Goal: Task Accomplishment & Management: Use online tool/utility

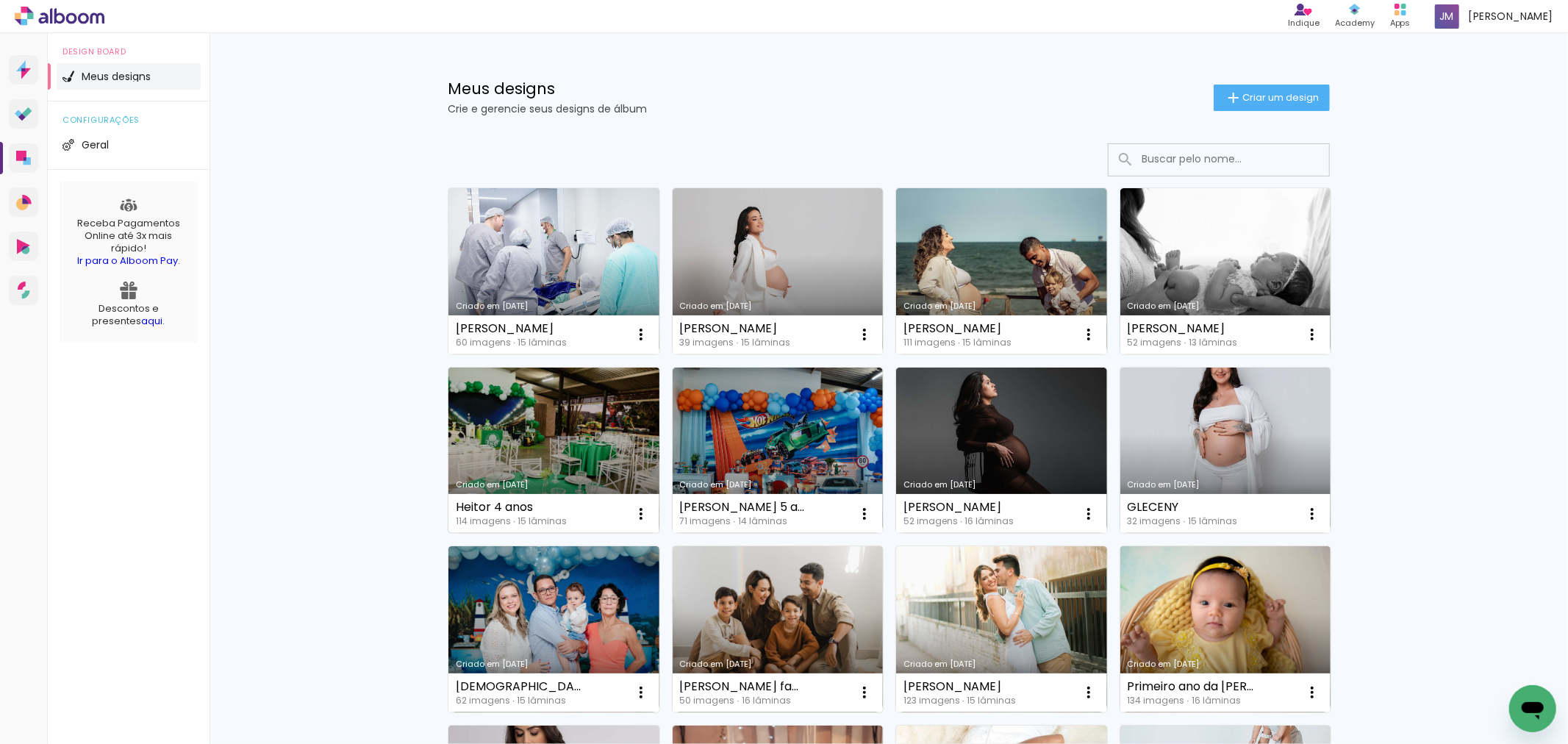
click at [583, 426] on link "Criado em [DATE]" at bounding box center [554, 450] width 211 height 166
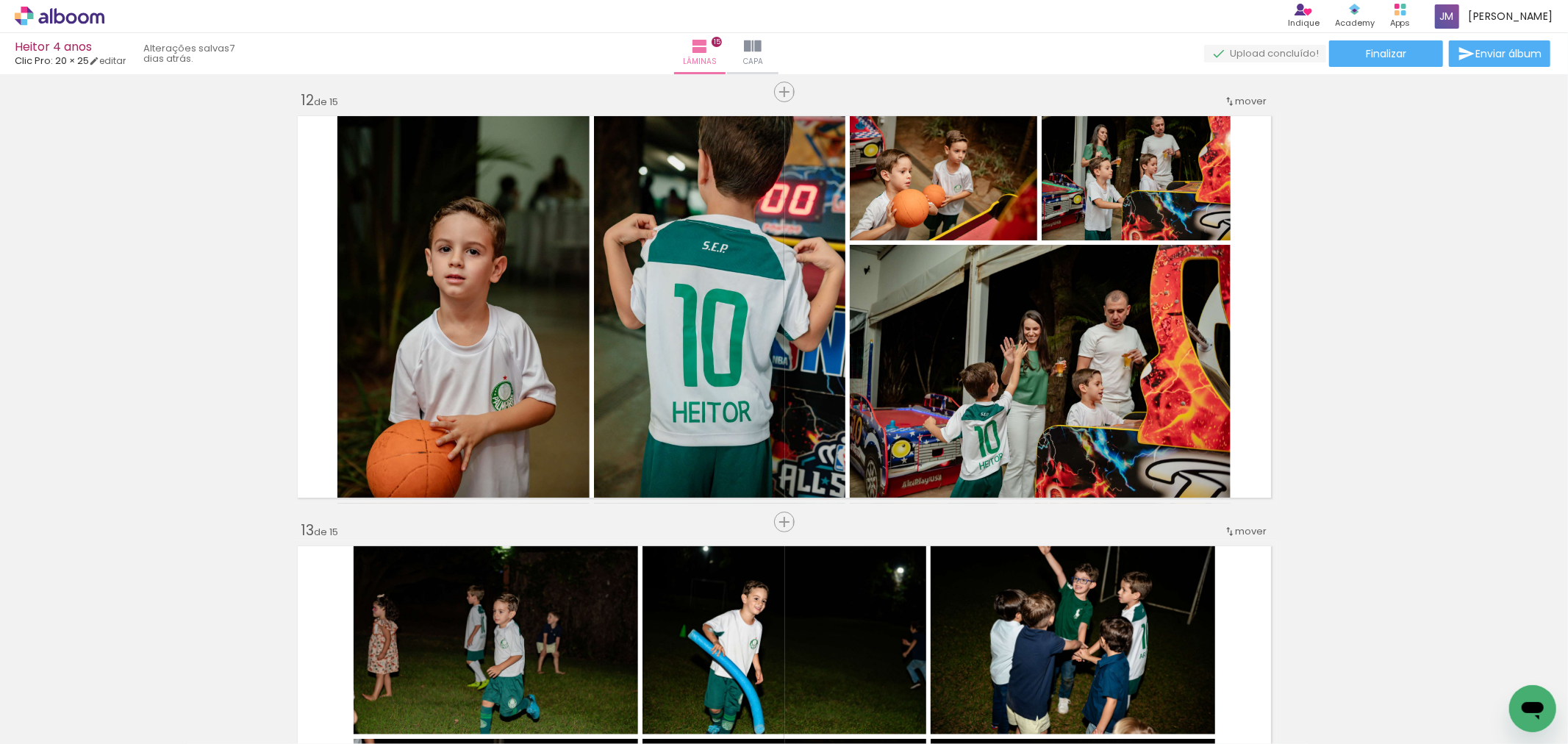
scroll to position [5066, 0]
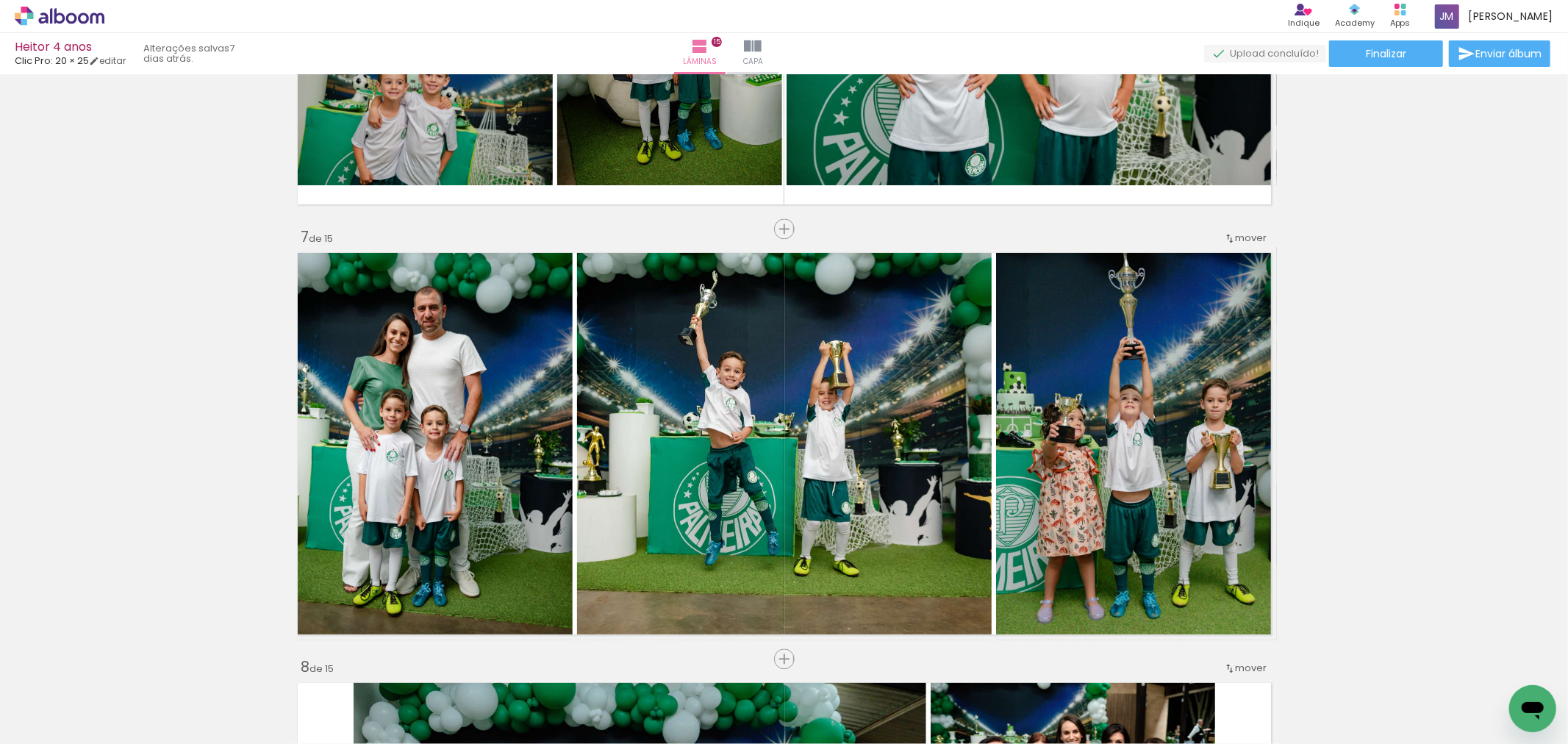
scroll to position [0, 1407]
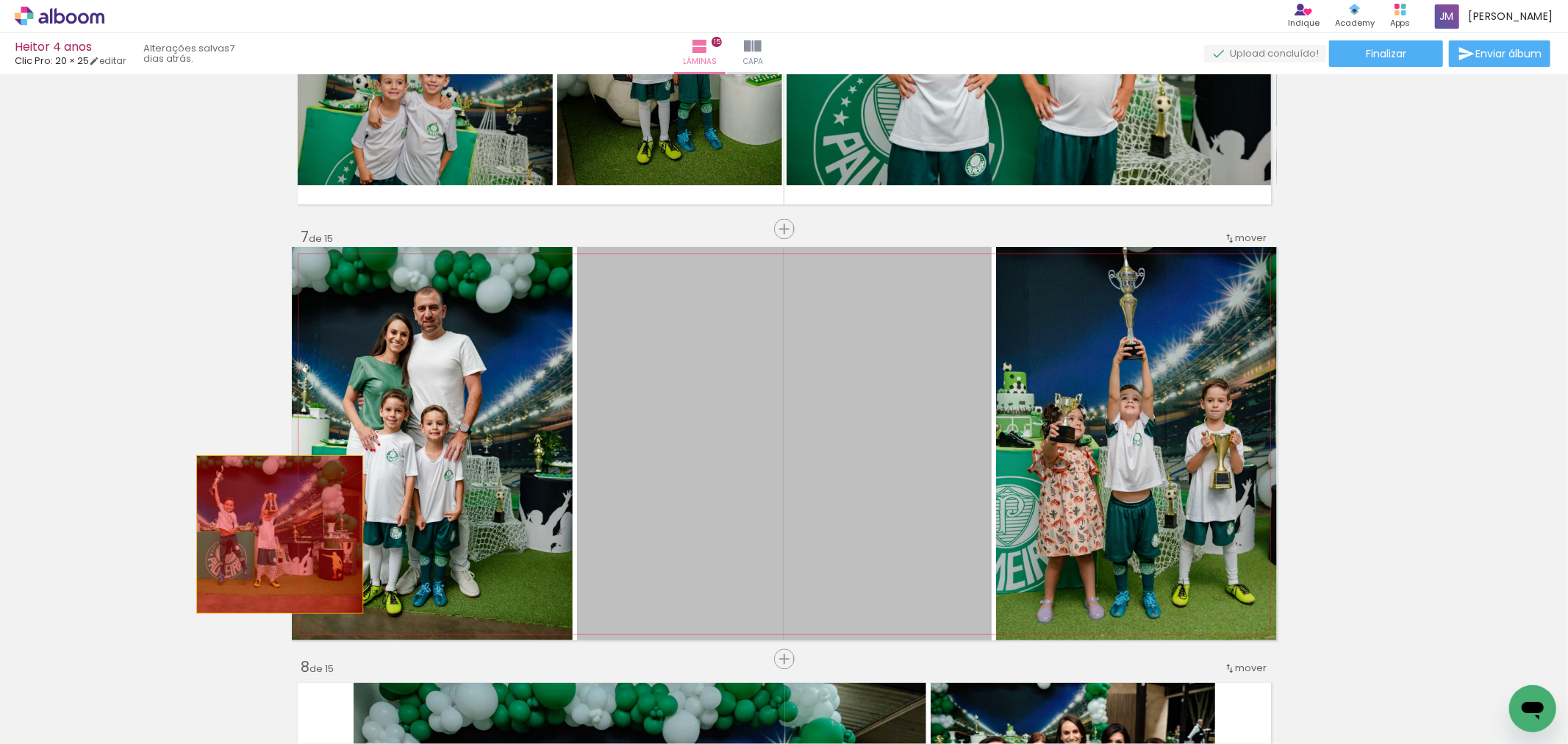
drag, startPoint x: 725, startPoint y: 552, endPoint x: 255, endPoint y: 533, distance: 470.4
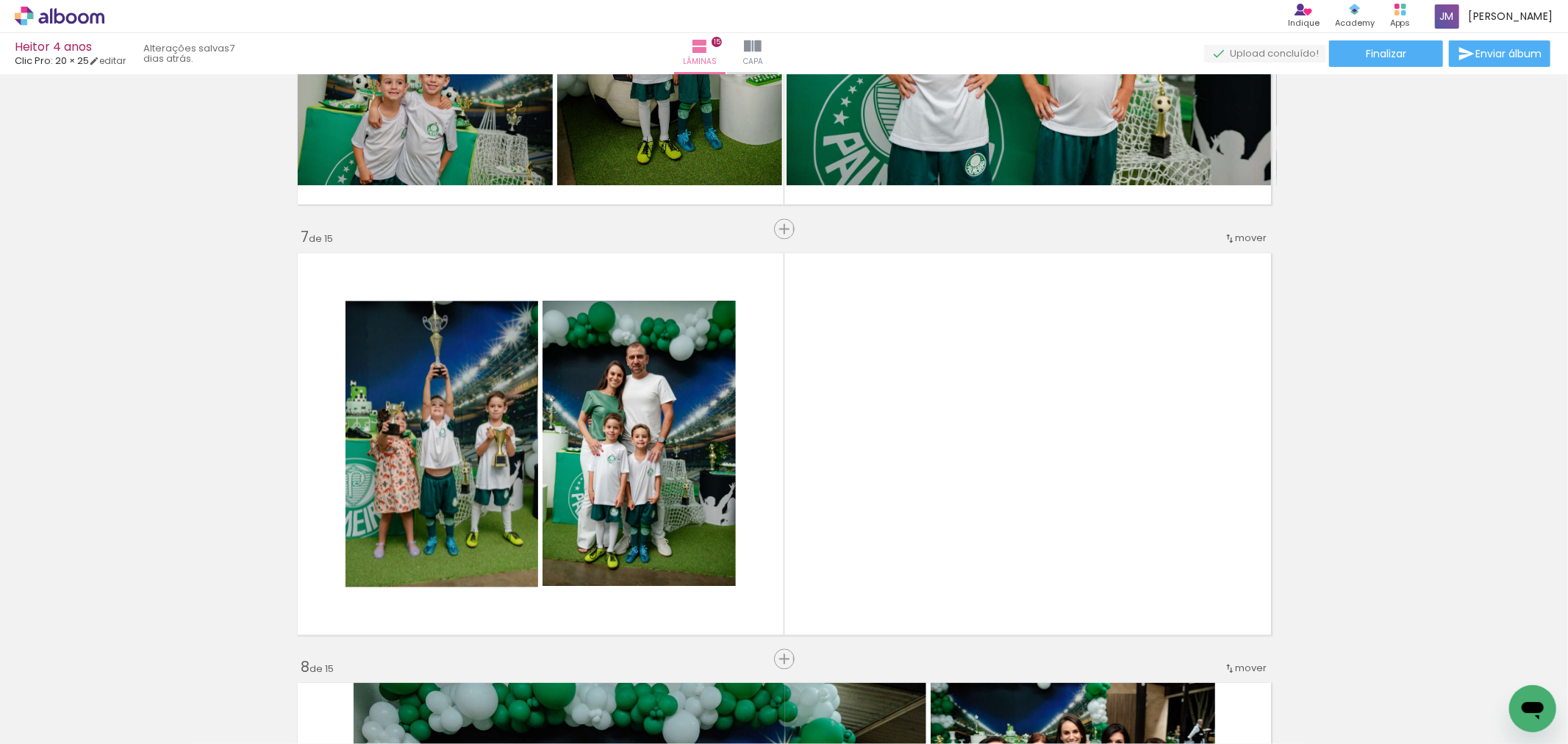
scroll to position [0, 2568]
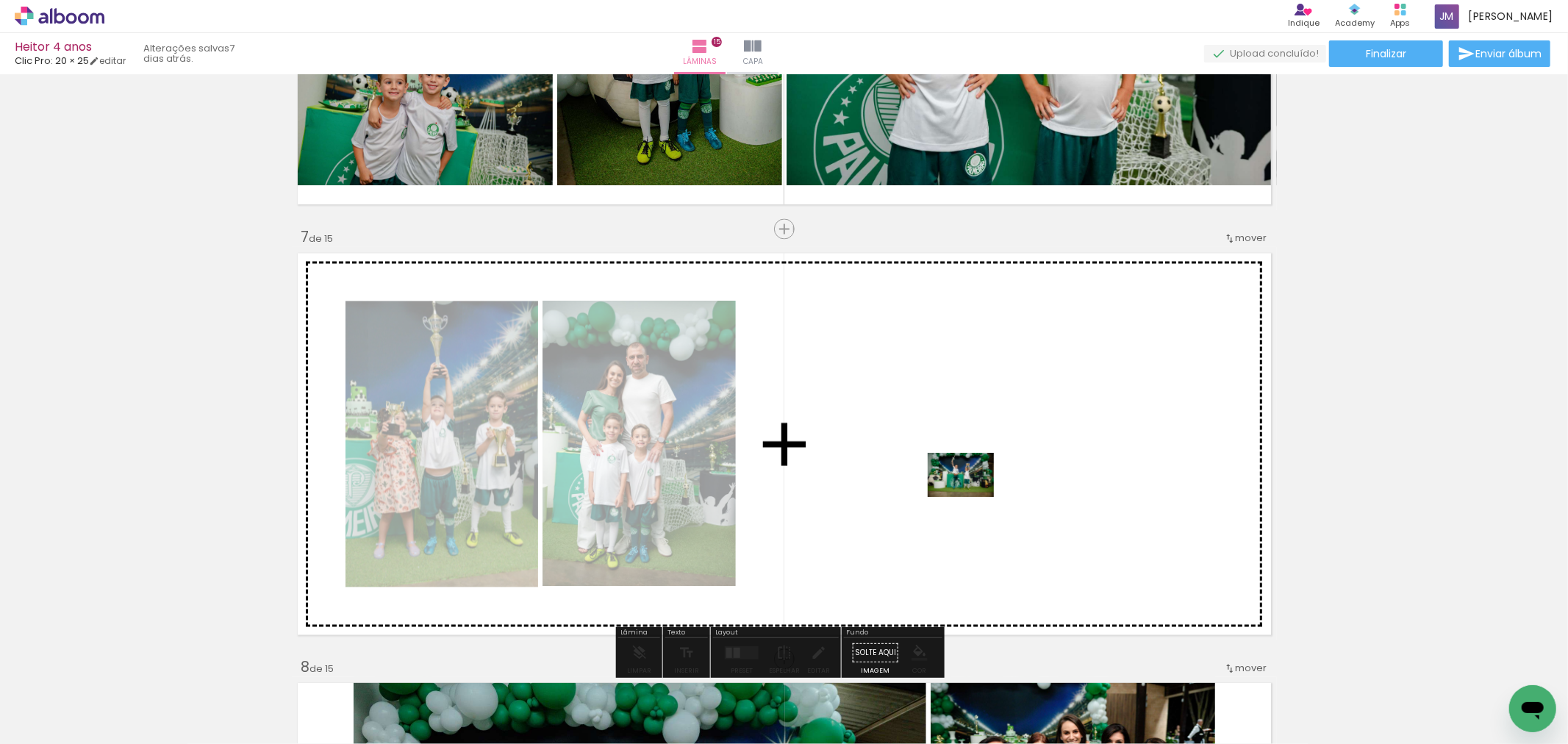
drag, startPoint x: 958, startPoint y: 701, endPoint x: 972, endPoint y: 498, distance: 203.5
click at [972, 498] on quentale-workspace at bounding box center [784, 372] width 1568 height 744
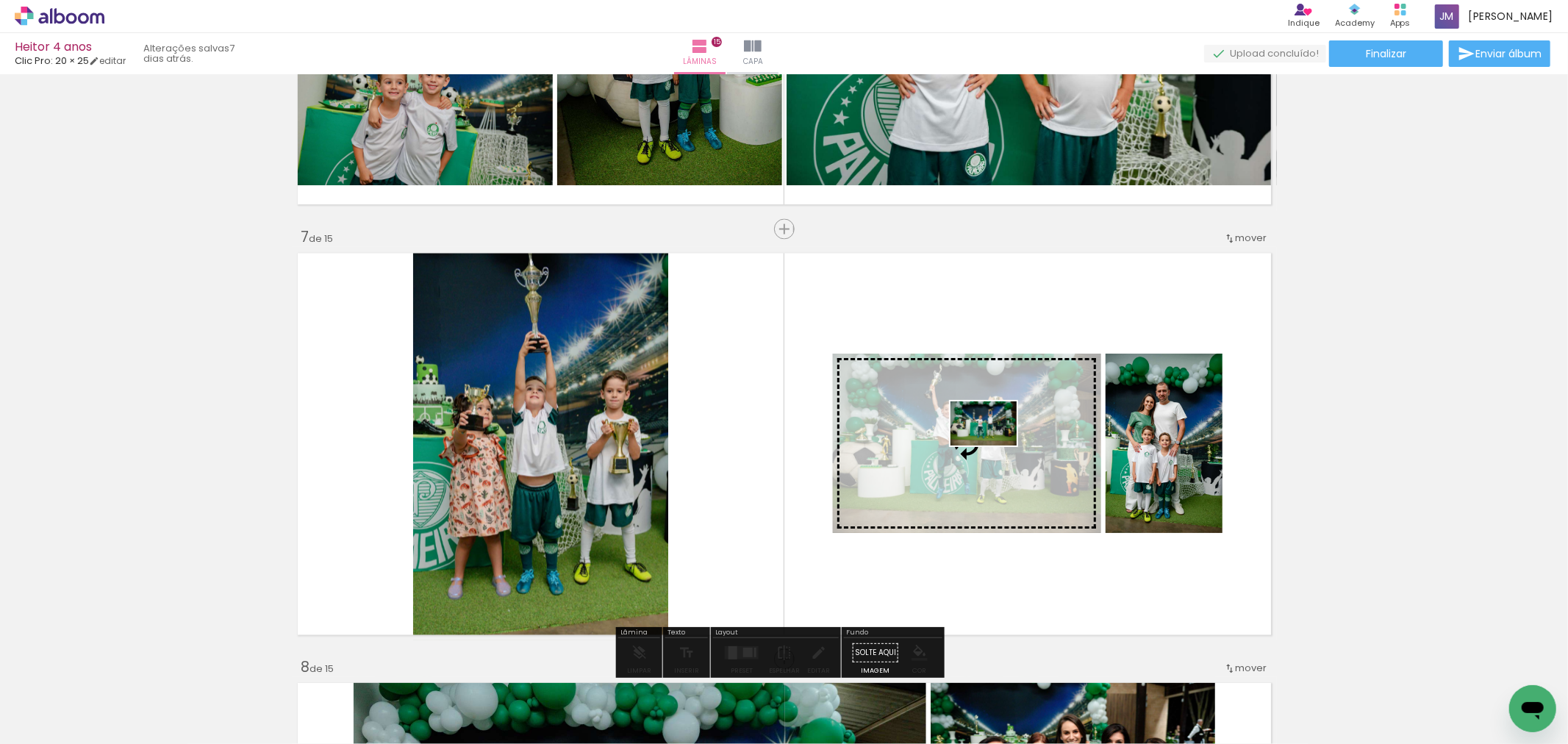
drag, startPoint x: 877, startPoint y: 688, endPoint x: 993, endPoint y: 448, distance: 266.6
click at [995, 447] on quentale-workspace at bounding box center [784, 372] width 1568 height 744
drag, startPoint x: 954, startPoint y: 704, endPoint x: 984, endPoint y: 457, distance: 248.8
click at [984, 457] on quentale-workspace at bounding box center [784, 372] width 1568 height 744
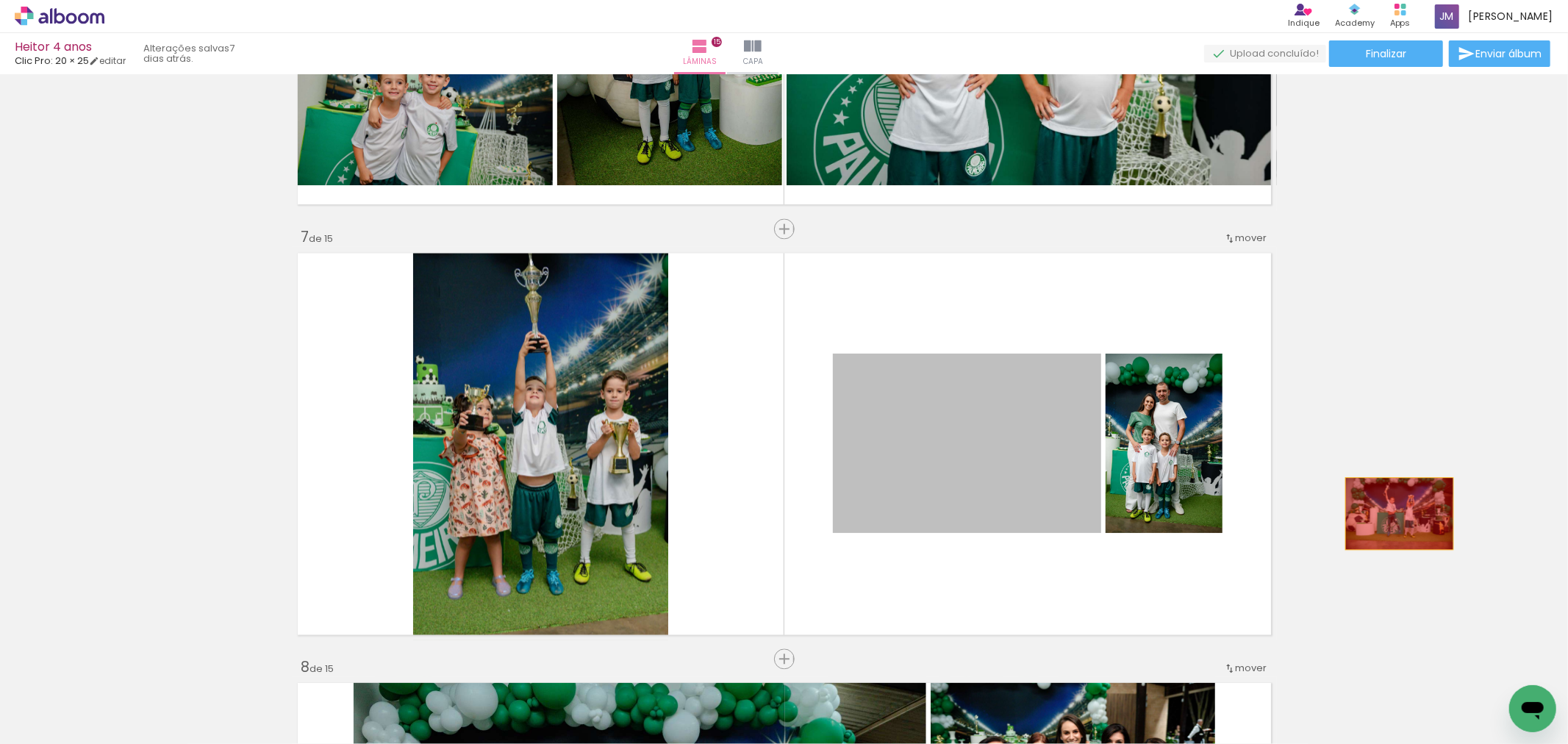
drag, startPoint x: 1026, startPoint y: 461, endPoint x: 1393, endPoint y: 513, distance: 370.7
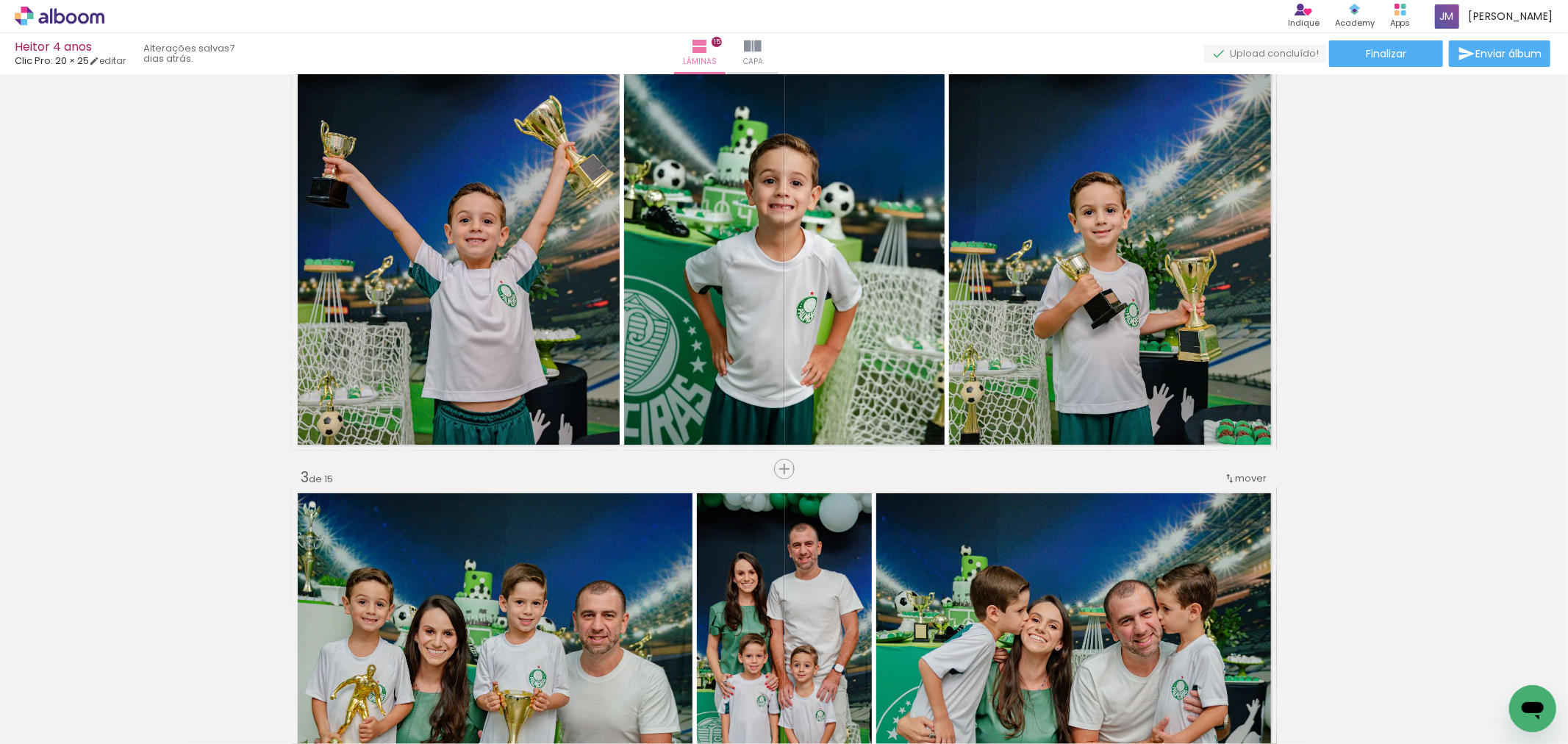
scroll to position [326, 0]
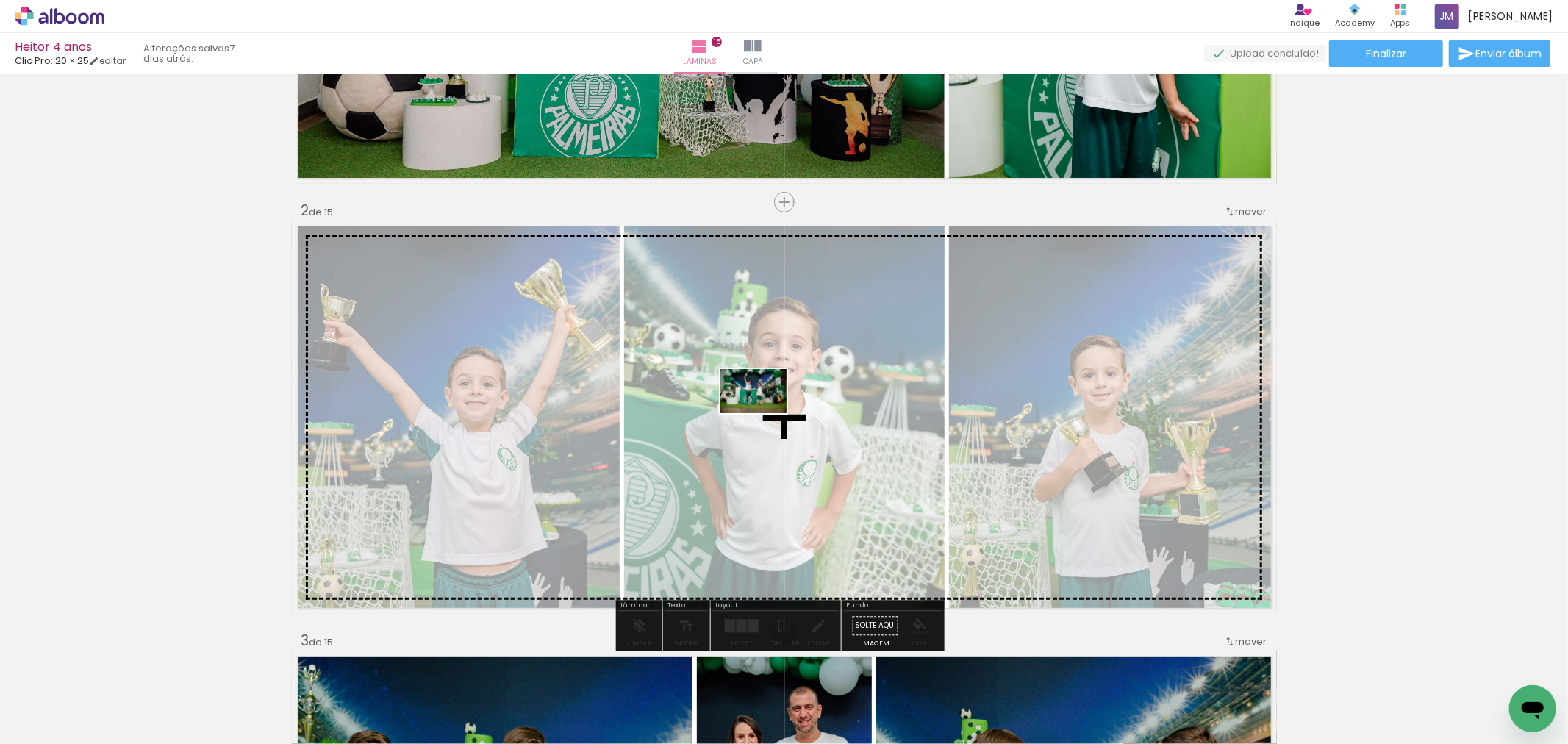
drag, startPoint x: 950, startPoint y: 655, endPoint x: 765, endPoint y: 413, distance: 304.6
click at [765, 413] on quentale-workspace at bounding box center [784, 372] width 1568 height 744
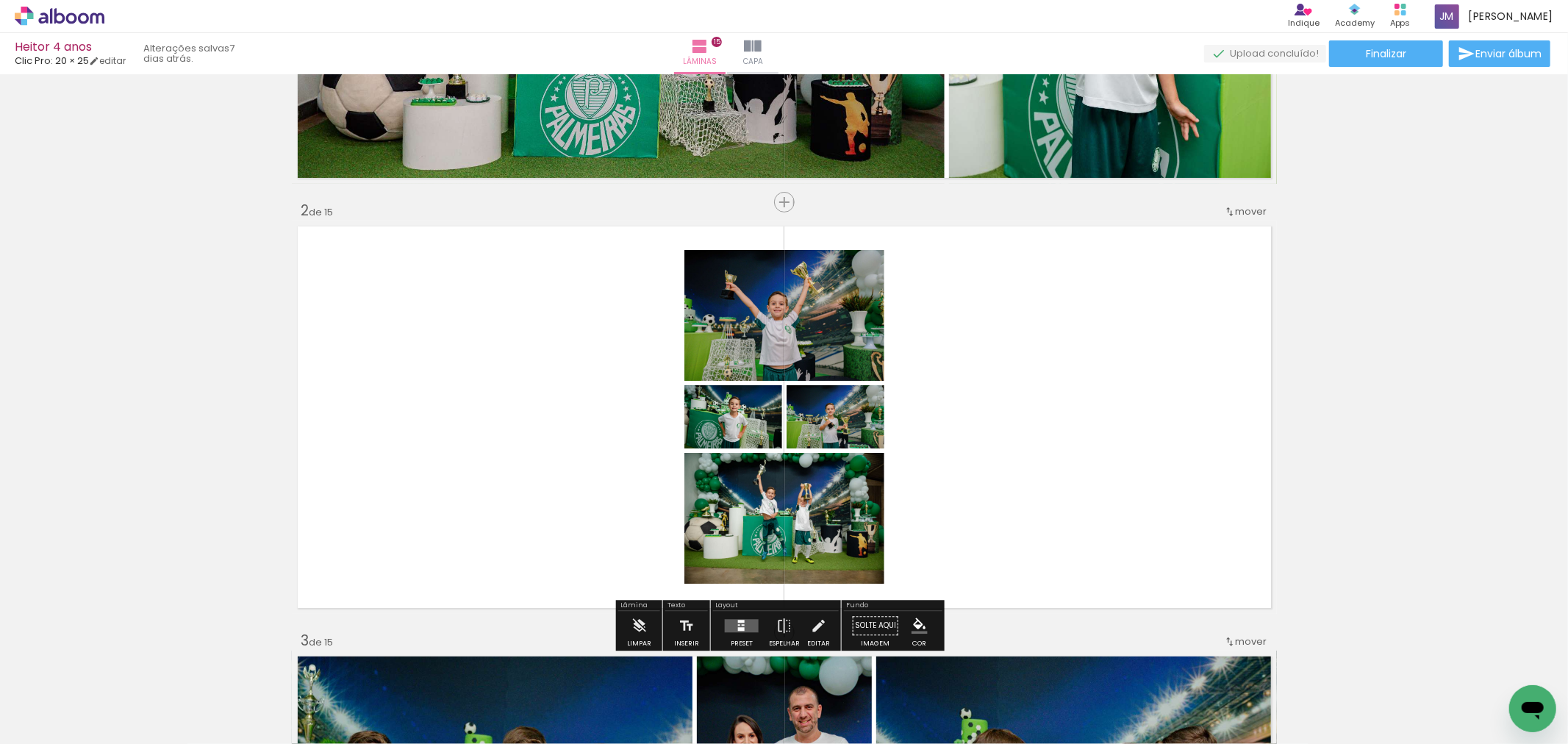
click at [730, 625] on quentale-layouter at bounding box center [742, 625] width 34 height 13
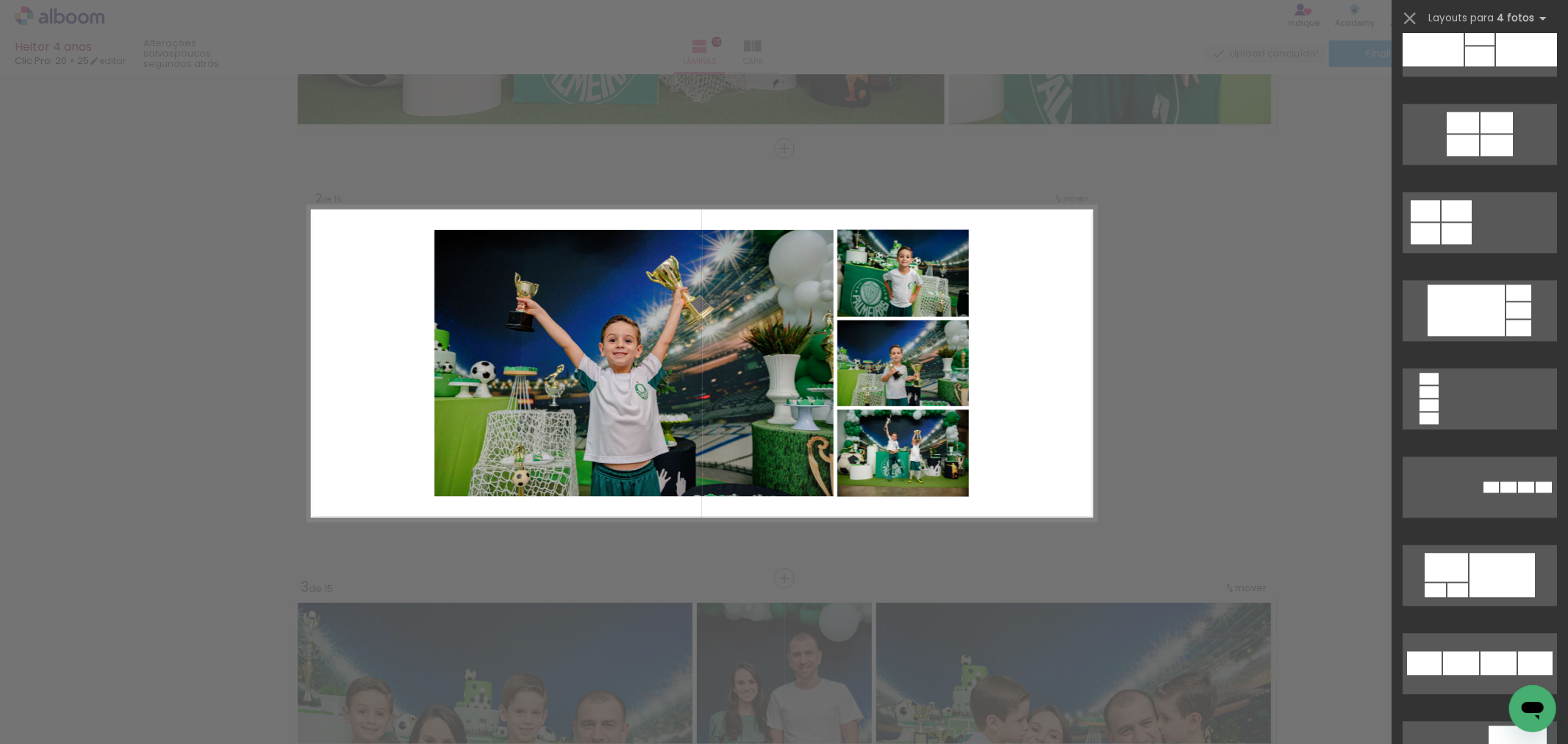
scroll to position [3106, 0]
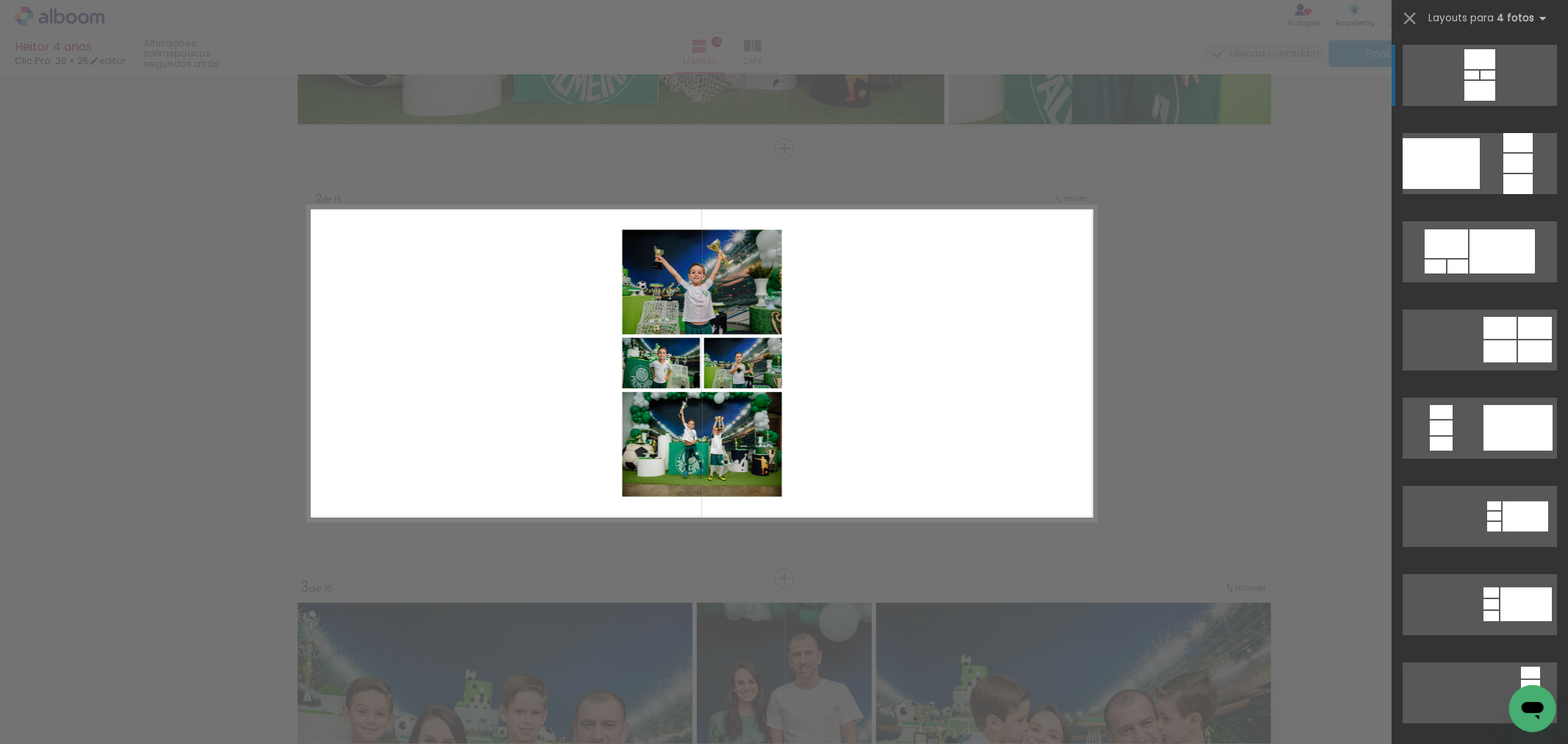
scroll to position [0, 2568]
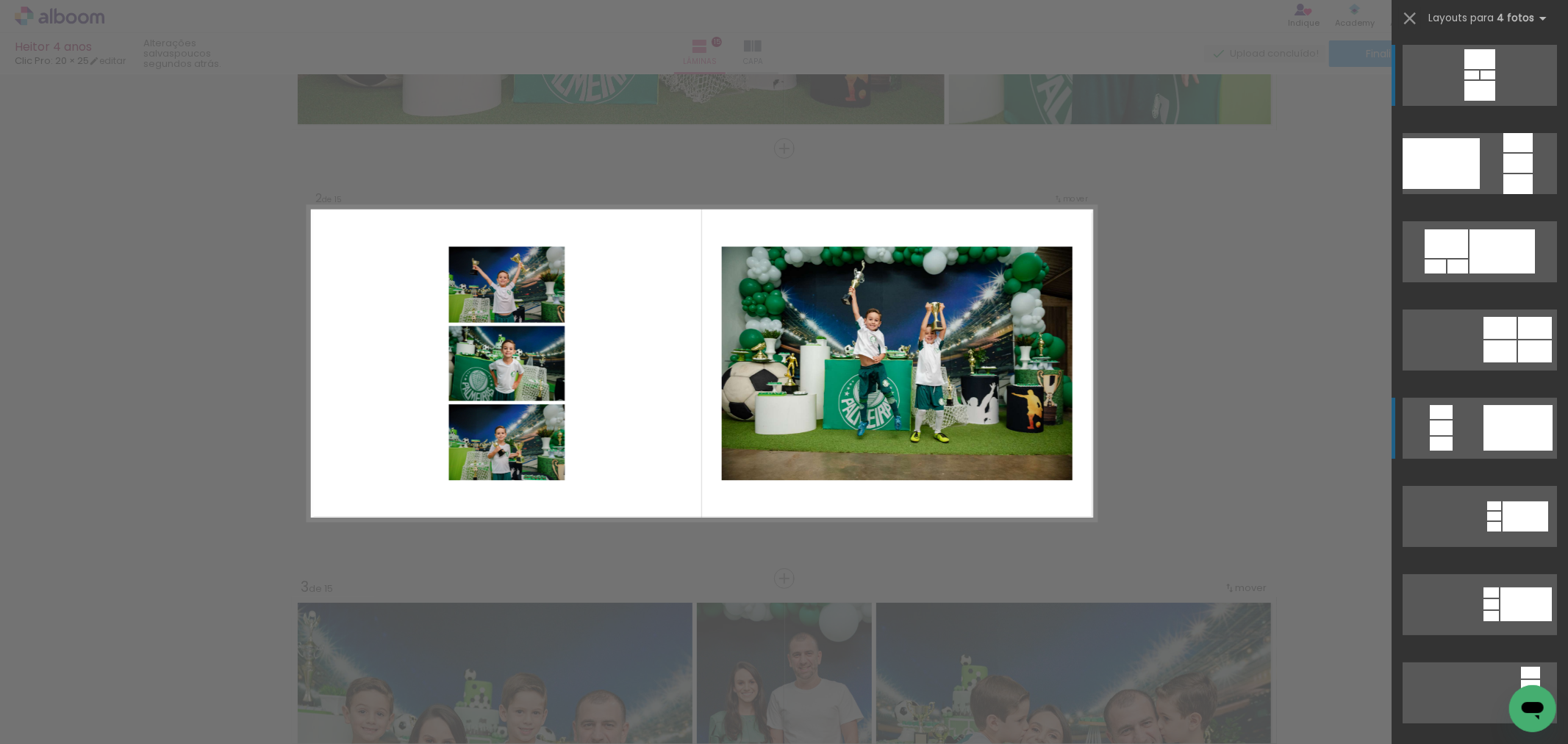
click at [1539, 441] on div at bounding box center [1518, 427] width 69 height 45
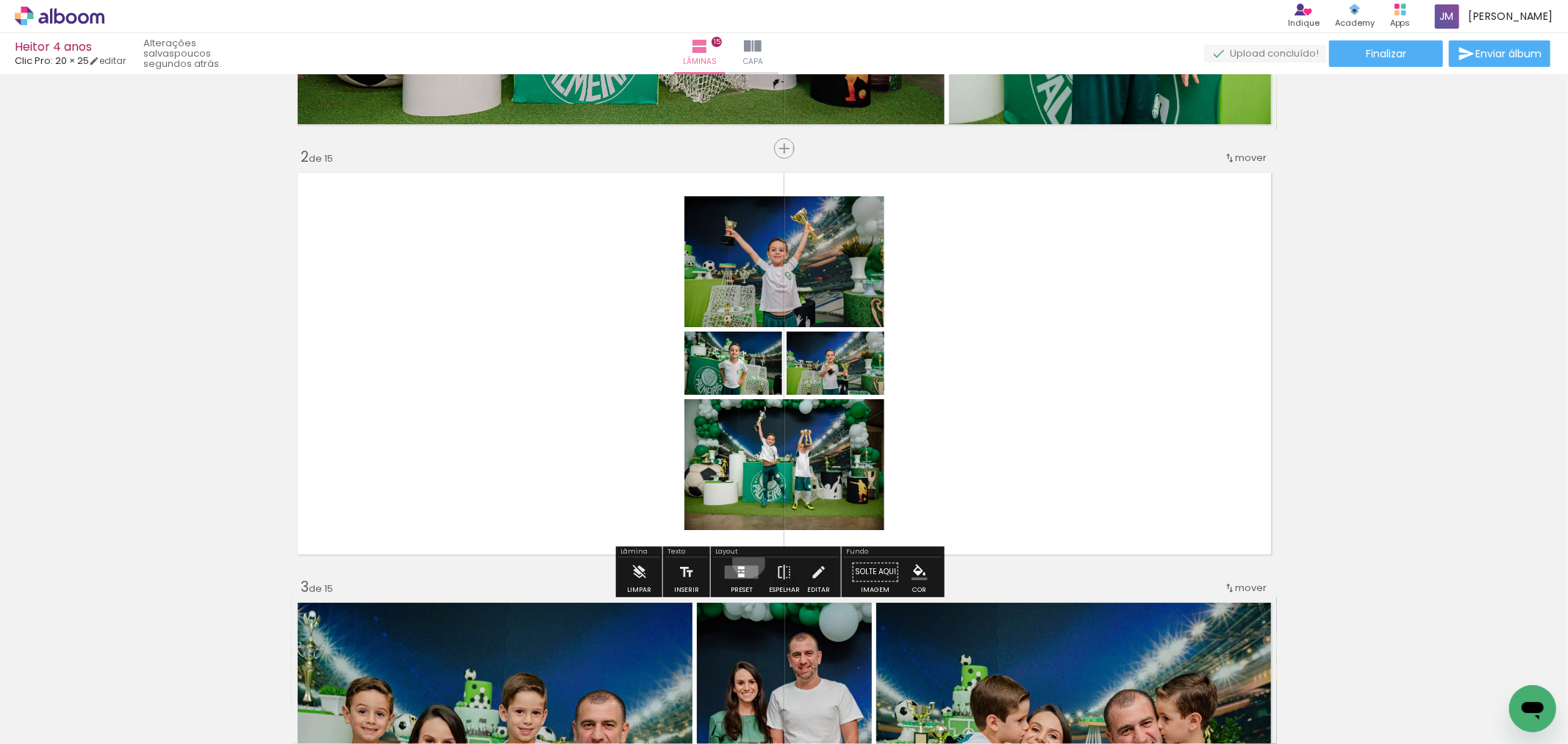
click at [745, 561] on div at bounding box center [742, 573] width 40 height 30
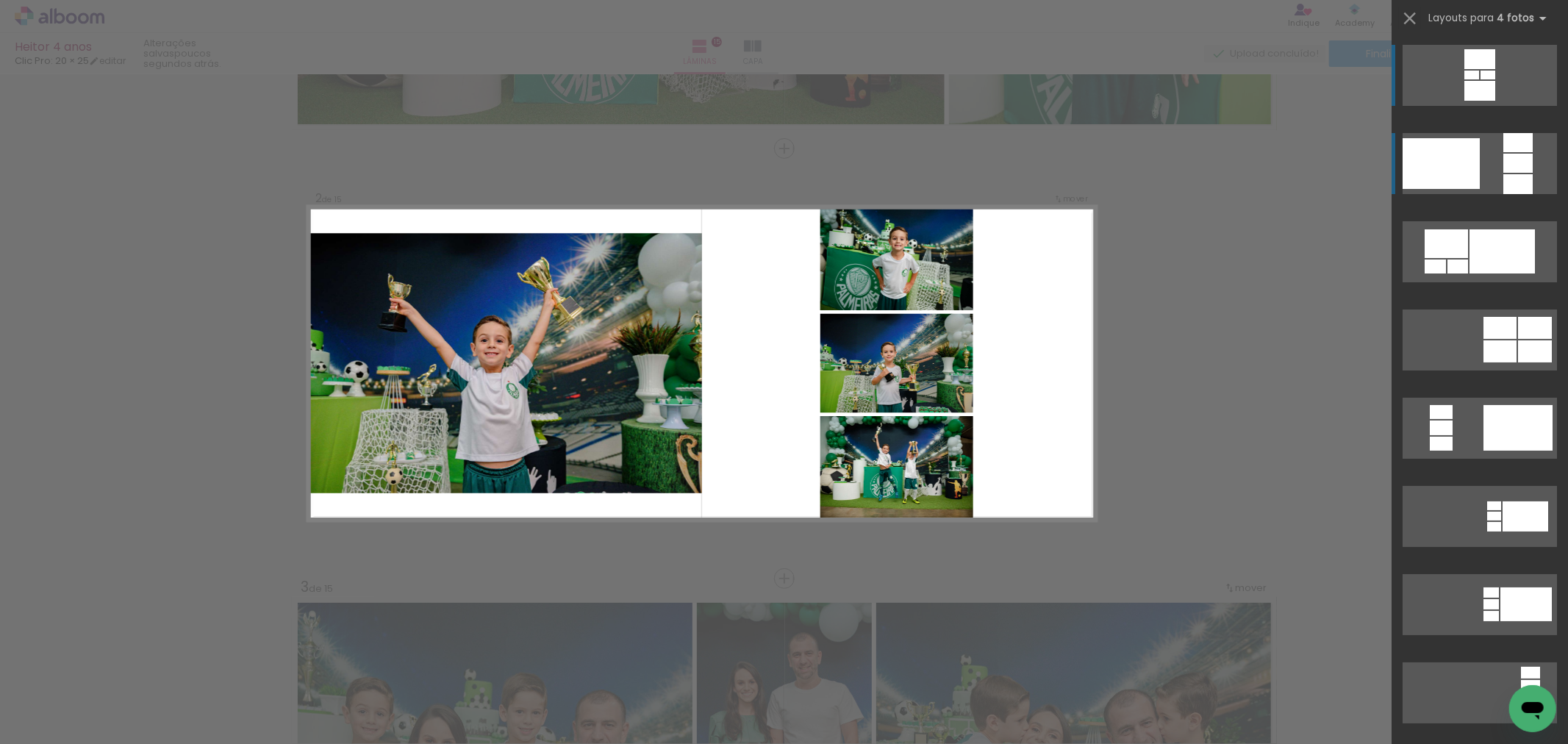
click at [1463, 155] on div at bounding box center [1441, 163] width 77 height 51
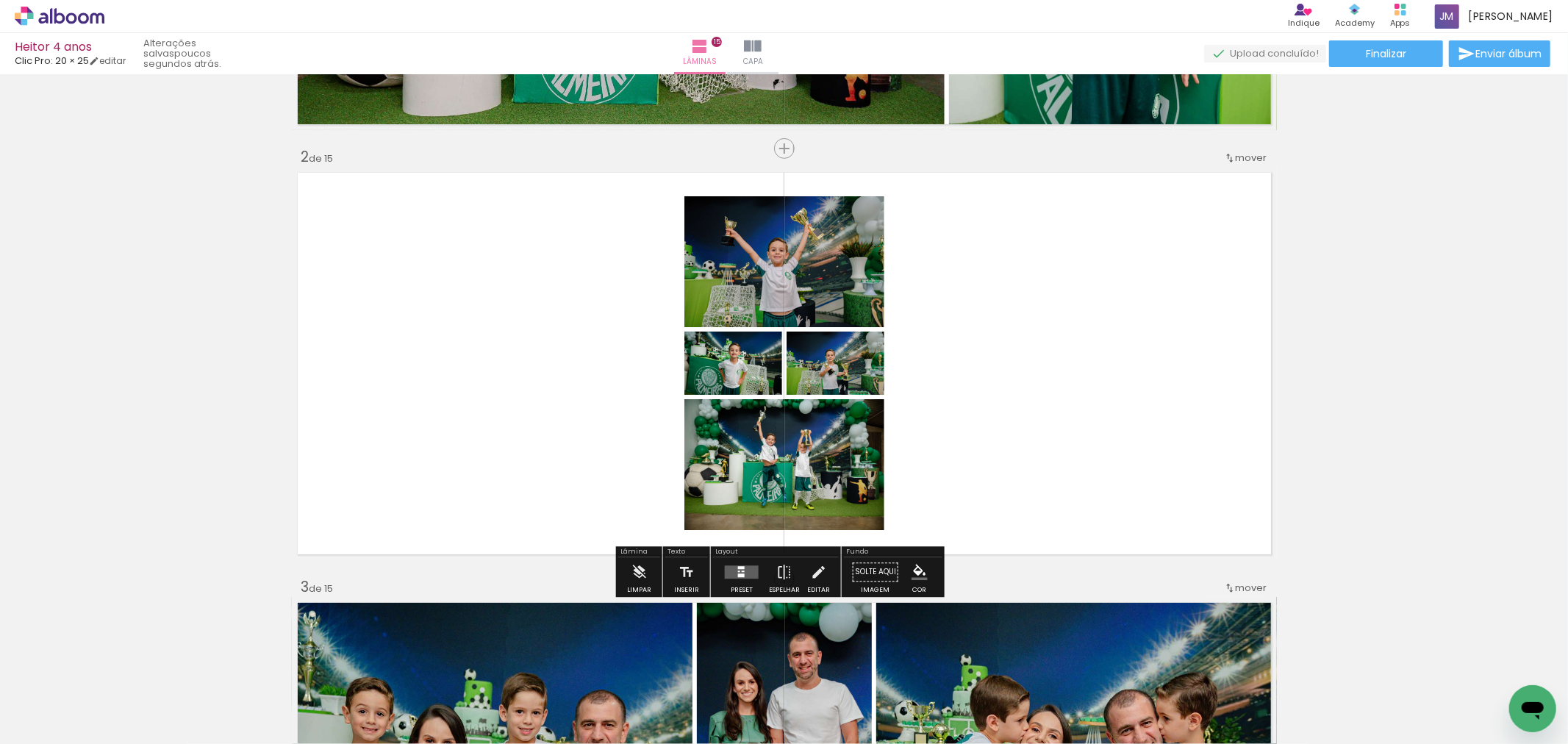
click at [750, 563] on div at bounding box center [742, 573] width 40 height 30
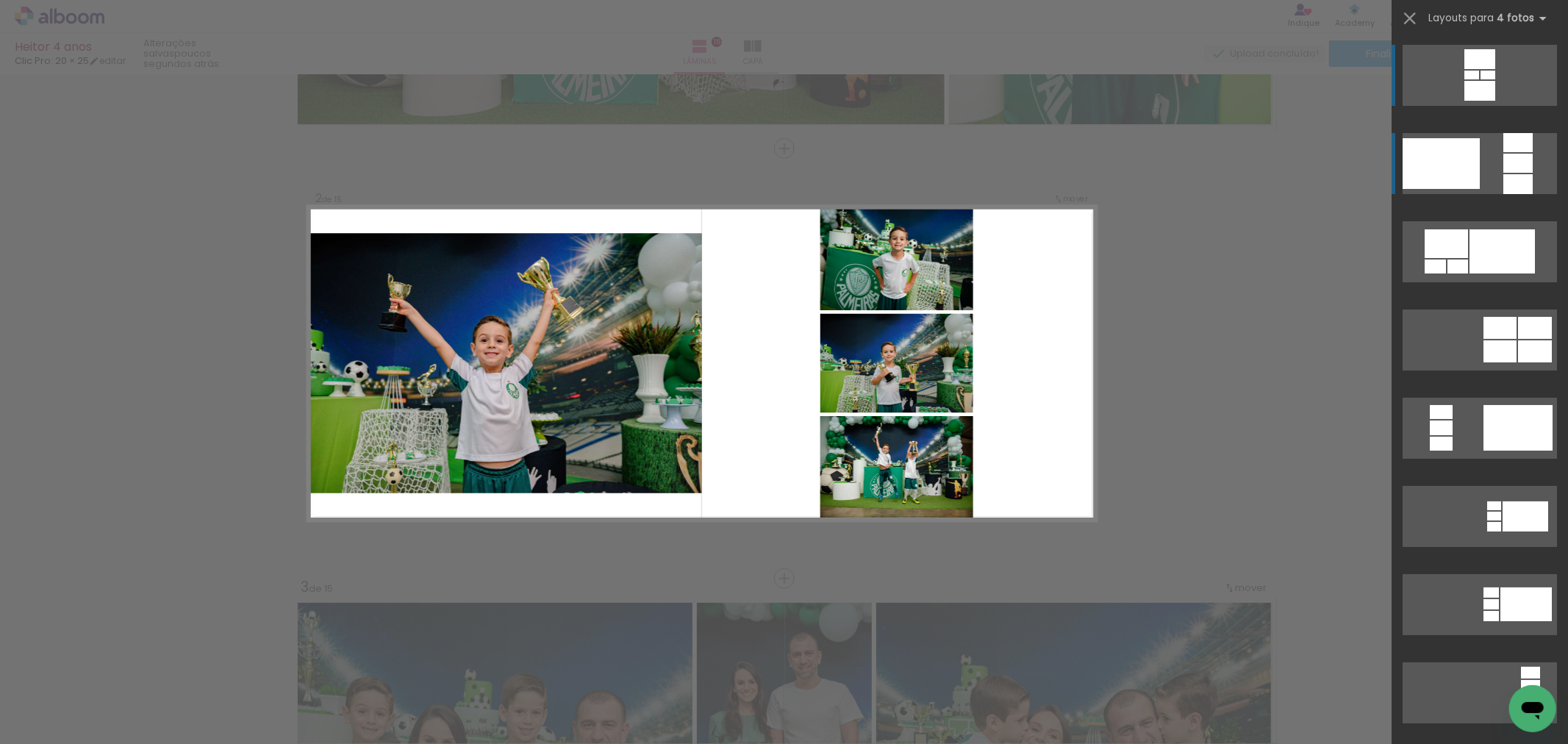
click at [1447, 155] on div at bounding box center [1441, 163] width 77 height 51
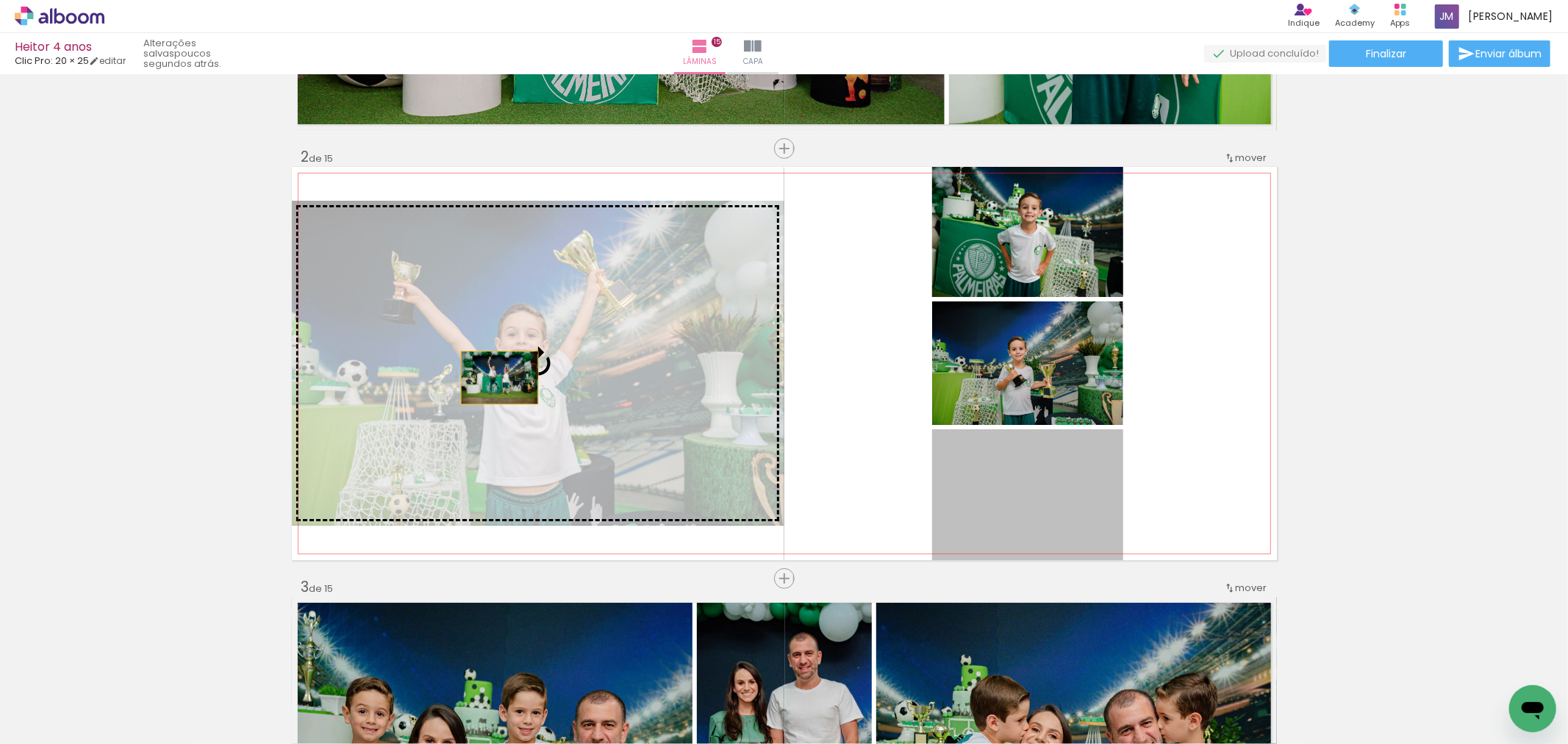
drag, startPoint x: 1013, startPoint y: 513, endPoint x: 494, endPoint y: 377, distance: 536.5
click at [0, 0] on slot at bounding box center [0, 0] width 0 height 0
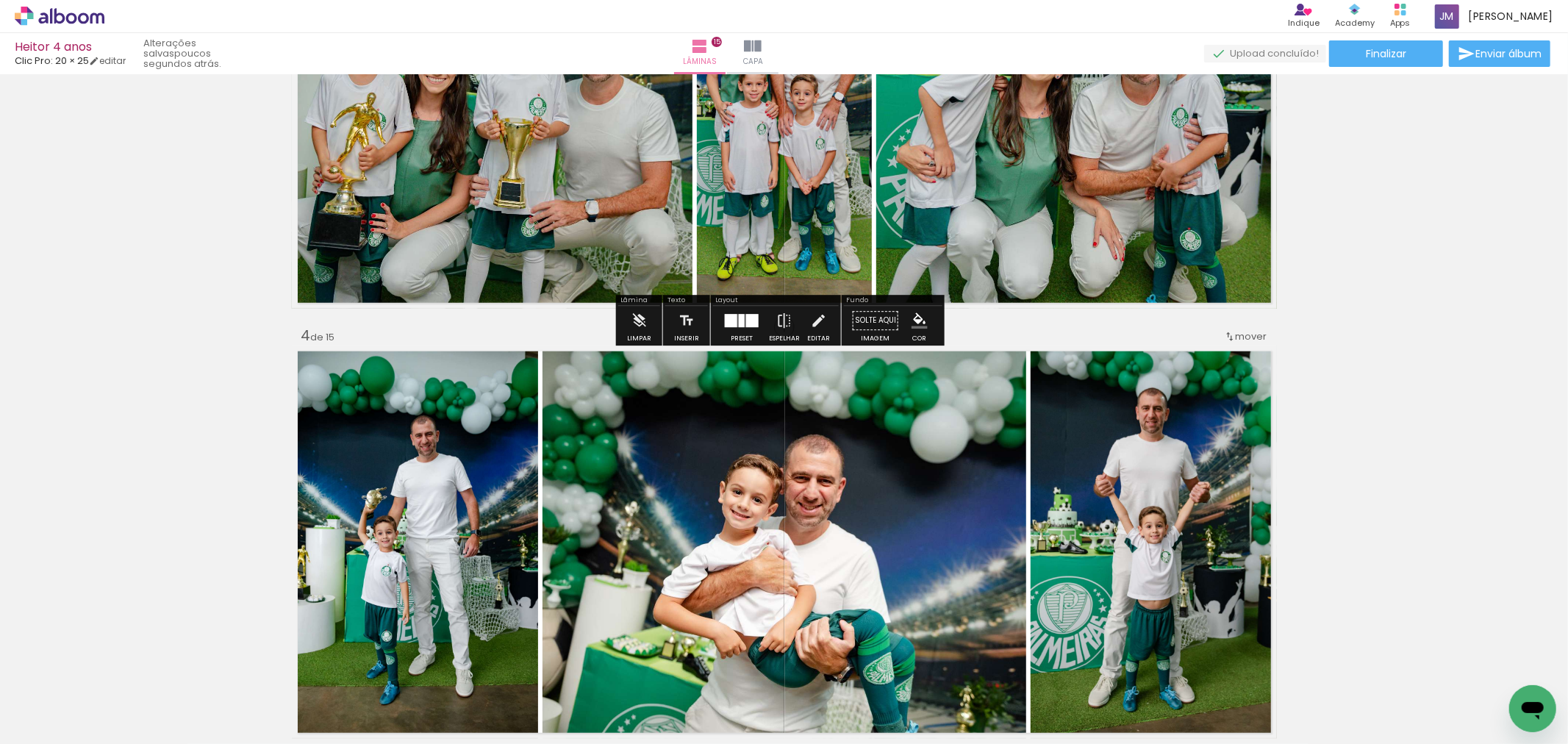
scroll to position [1226, 0]
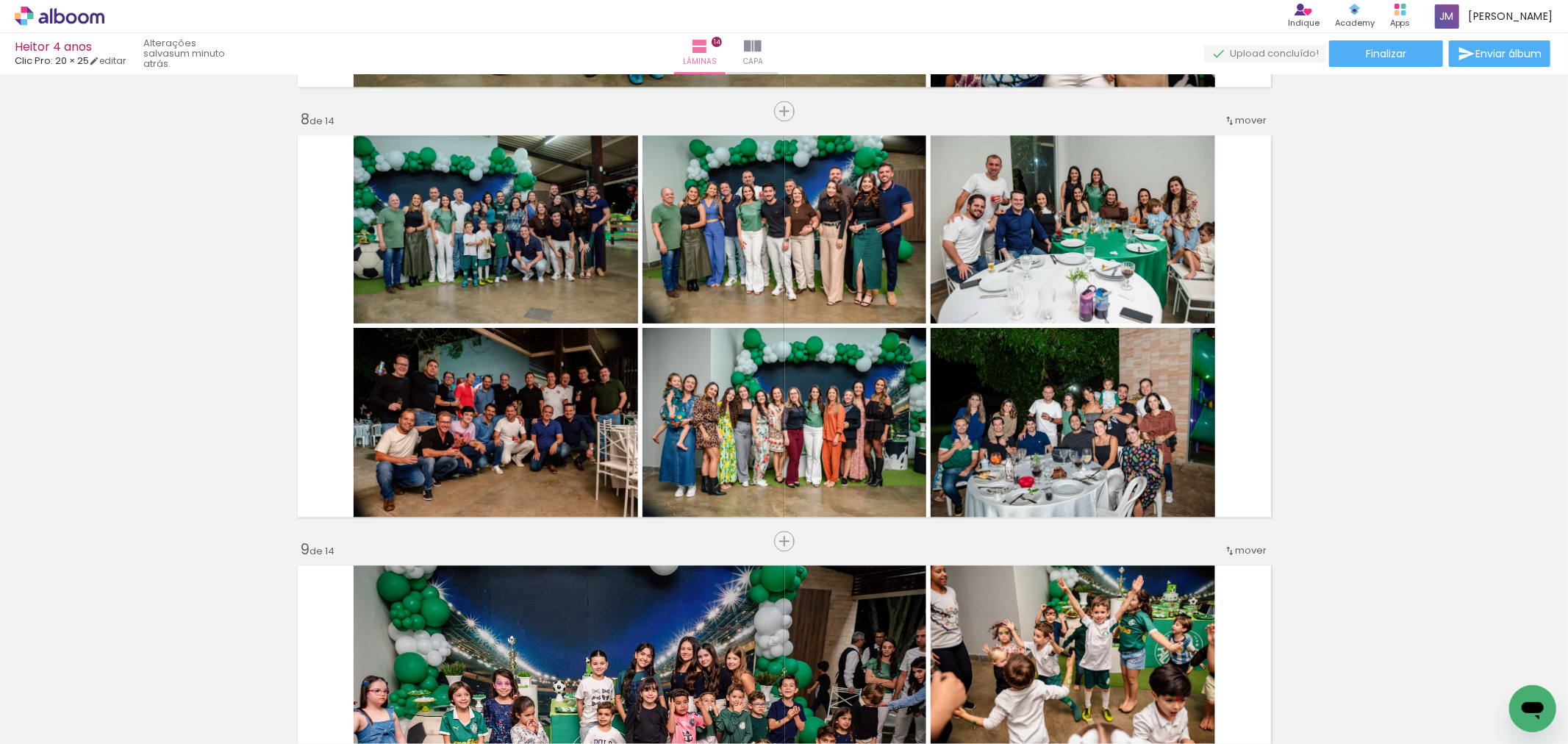
scroll to position [3017, 0]
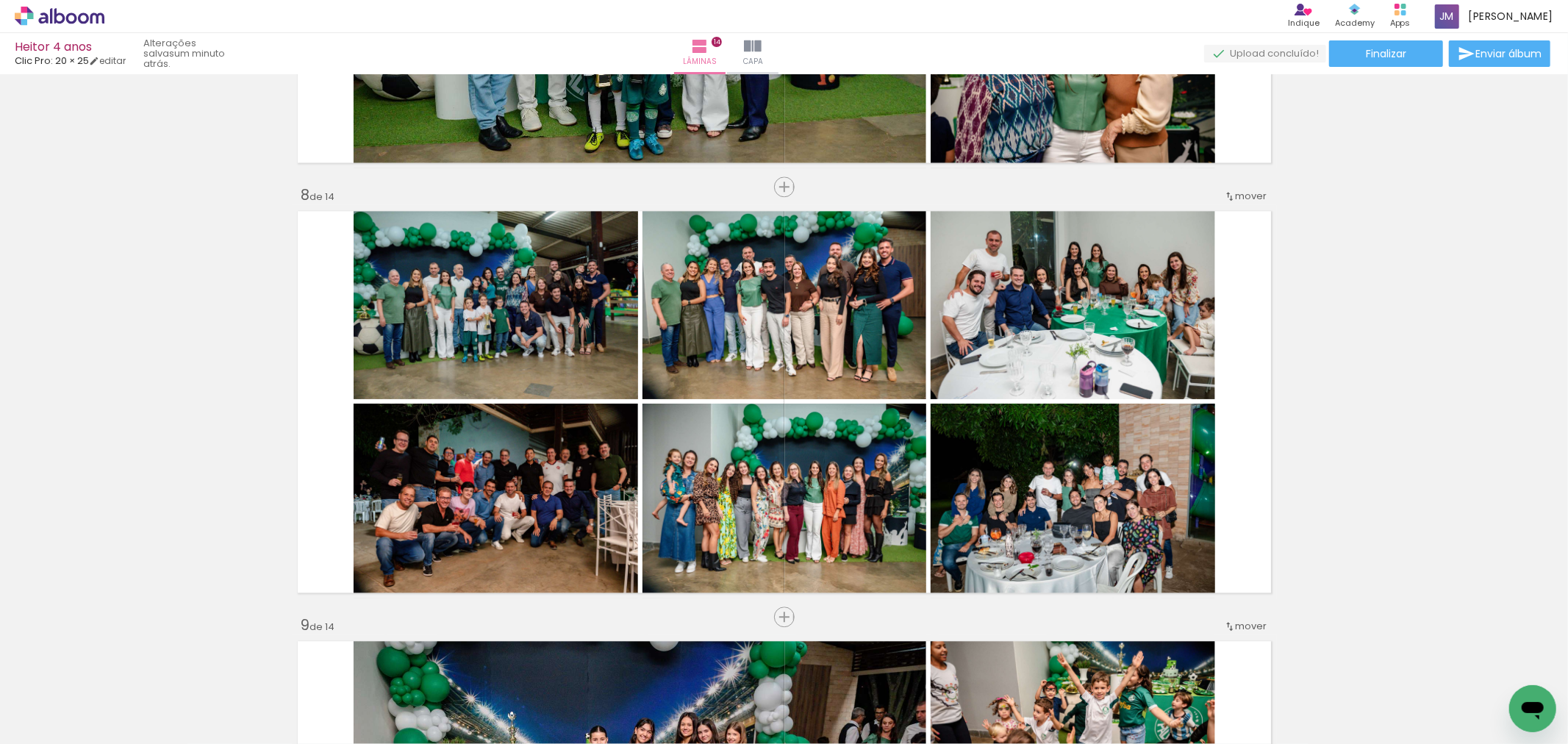
scroll to position [3025, 0]
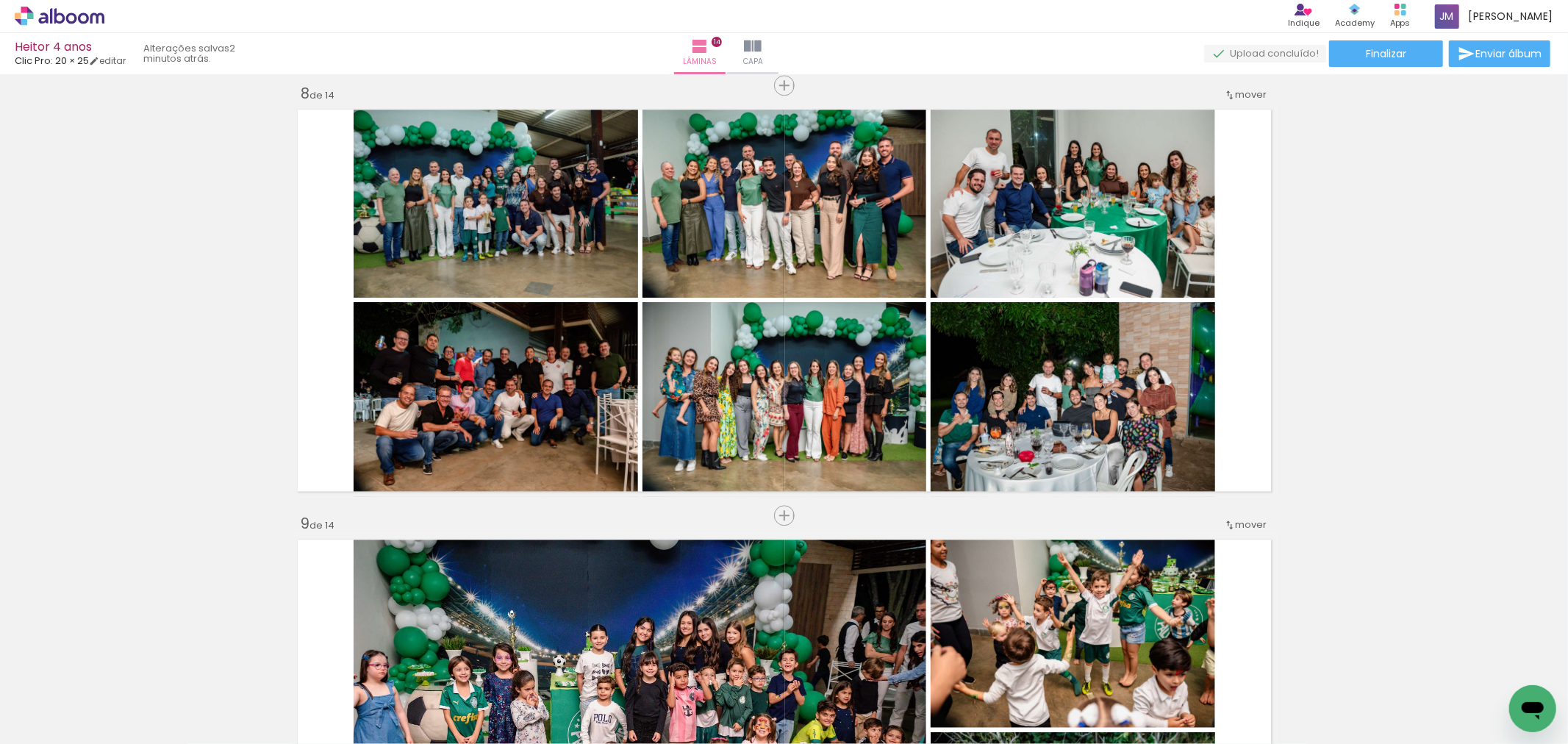
click at [49, 724] on span "Adicionar Fotos" at bounding box center [53, 724] width 44 height 16
click at [0, 0] on input "file" at bounding box center [0, 0] width 0 height 0
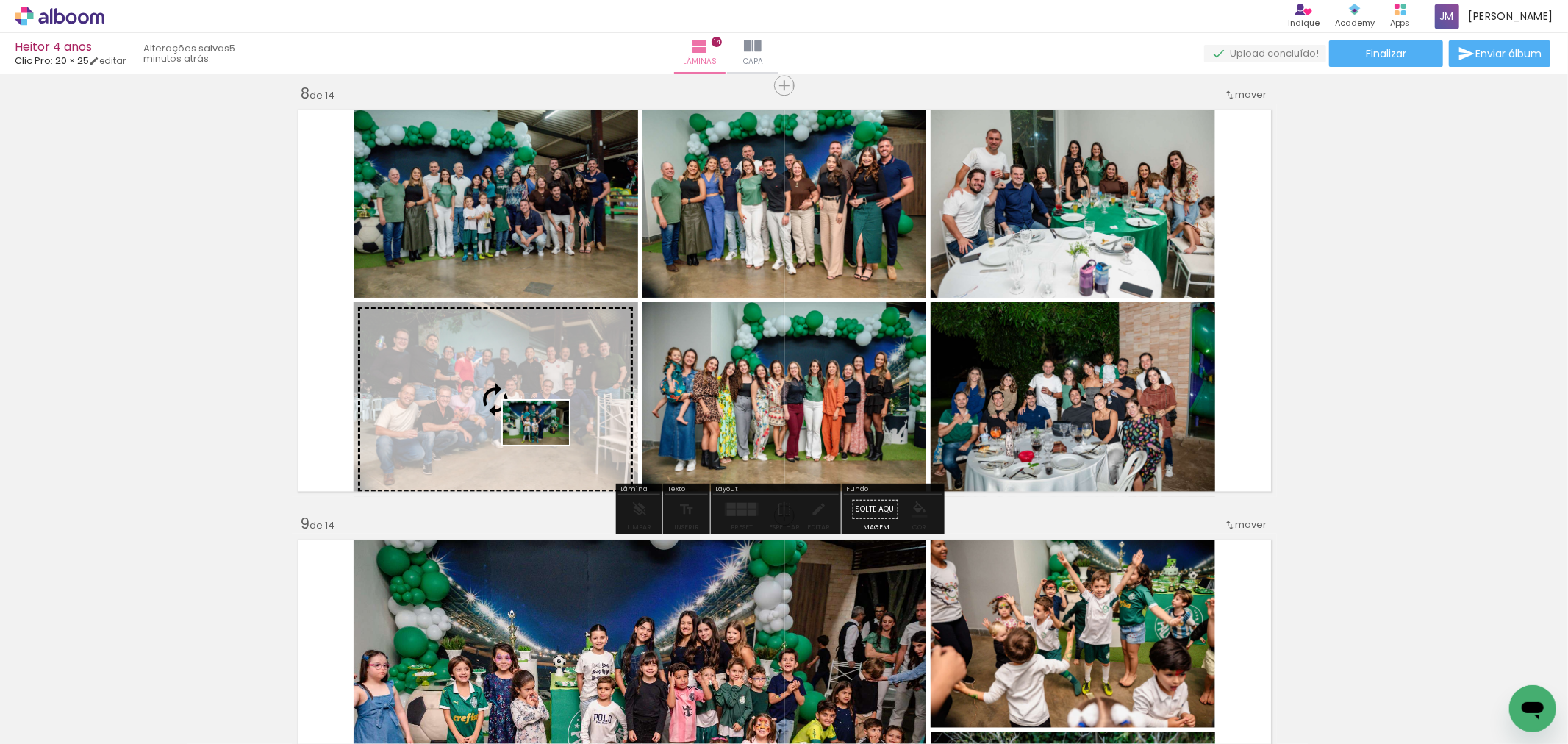
drag, startPoint x: 890, startPoint y: 676, endPoint x: 547, endPoint y: 445, distance: 413.5
click at [547, 445] on quentale-workspace at bounding box center [784, 372] width 1568 height 744
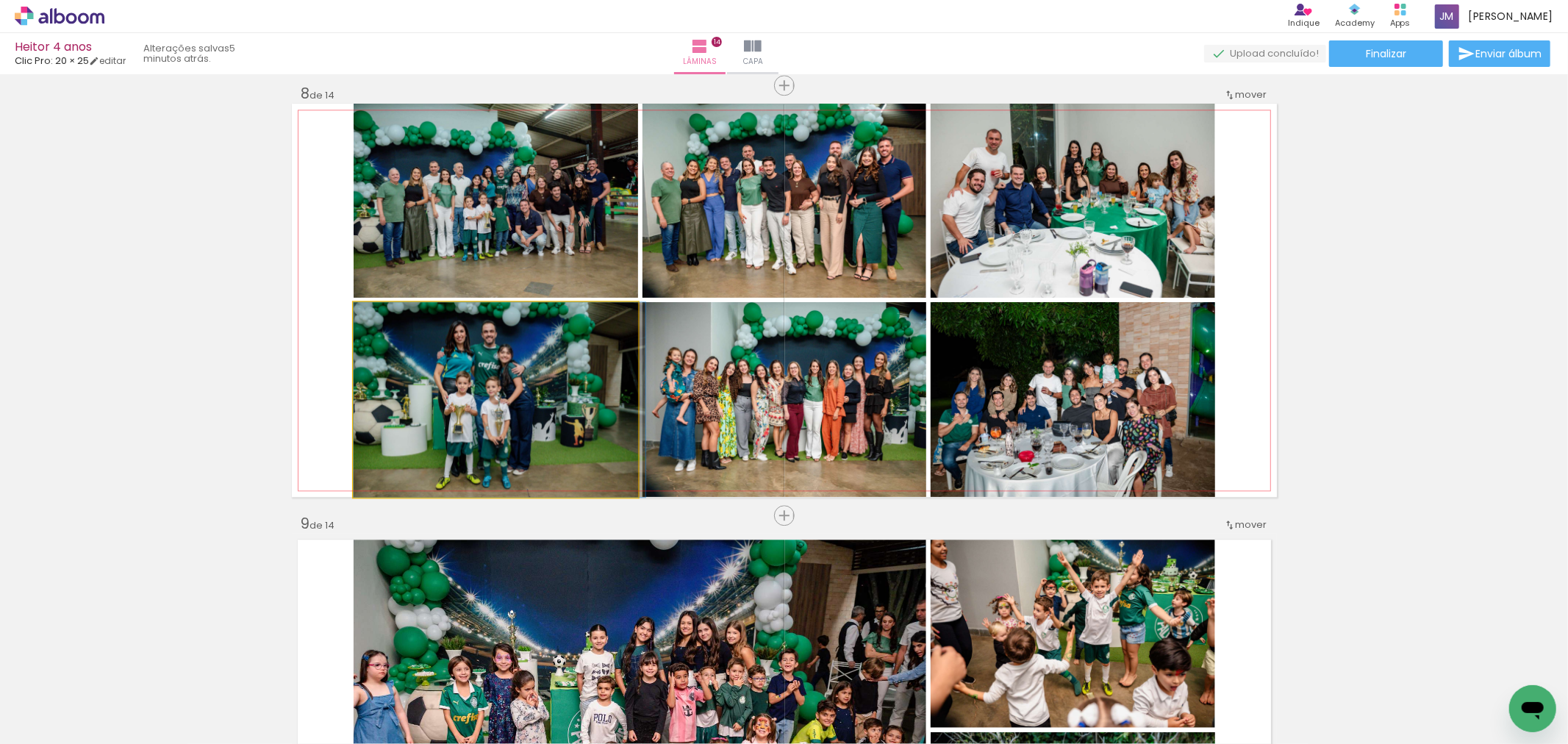
drag, startPoint x: 547, startPoint y: 445, endPoint x: 569, endPoint y: 440, distance: 22.6
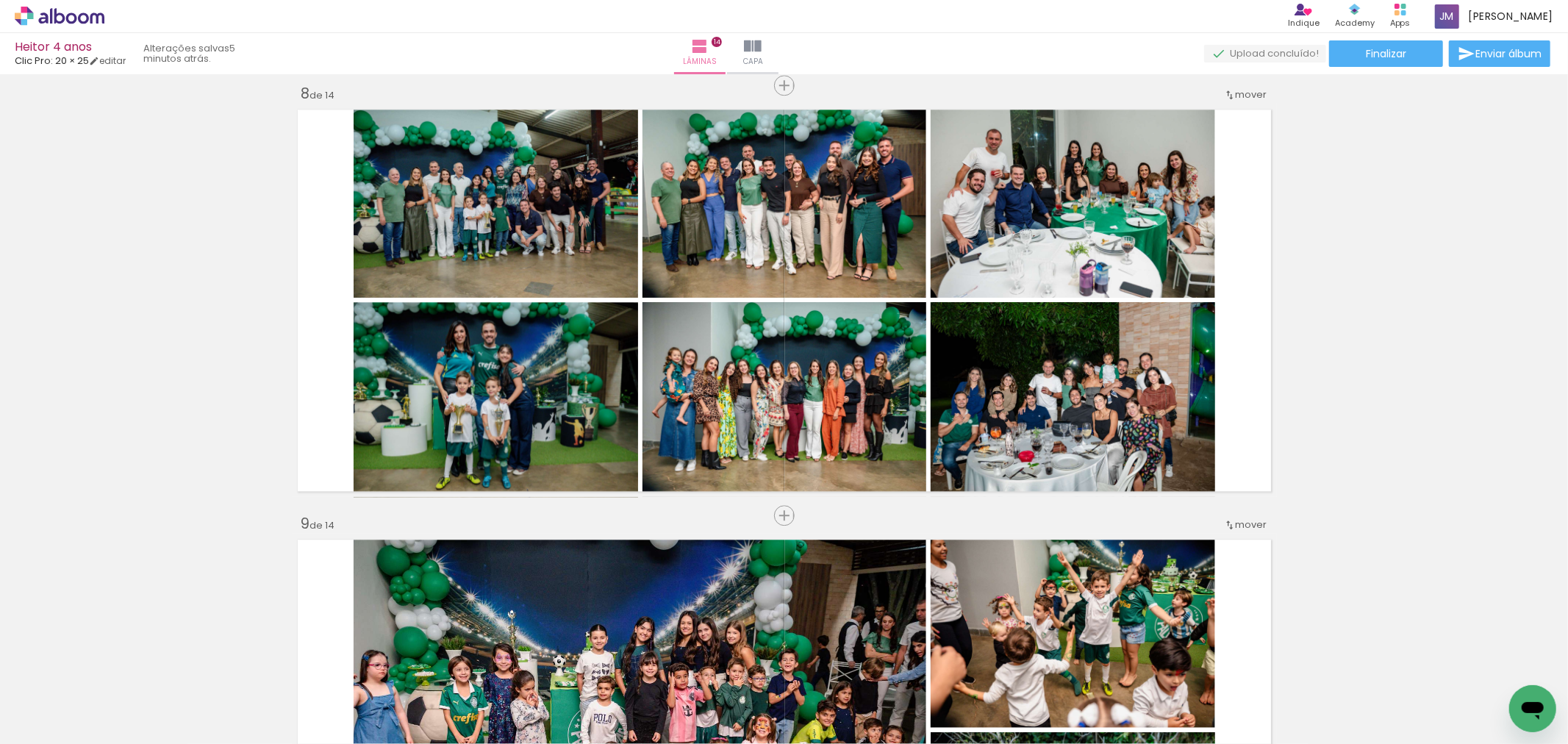
scroll to position [0, 3782]
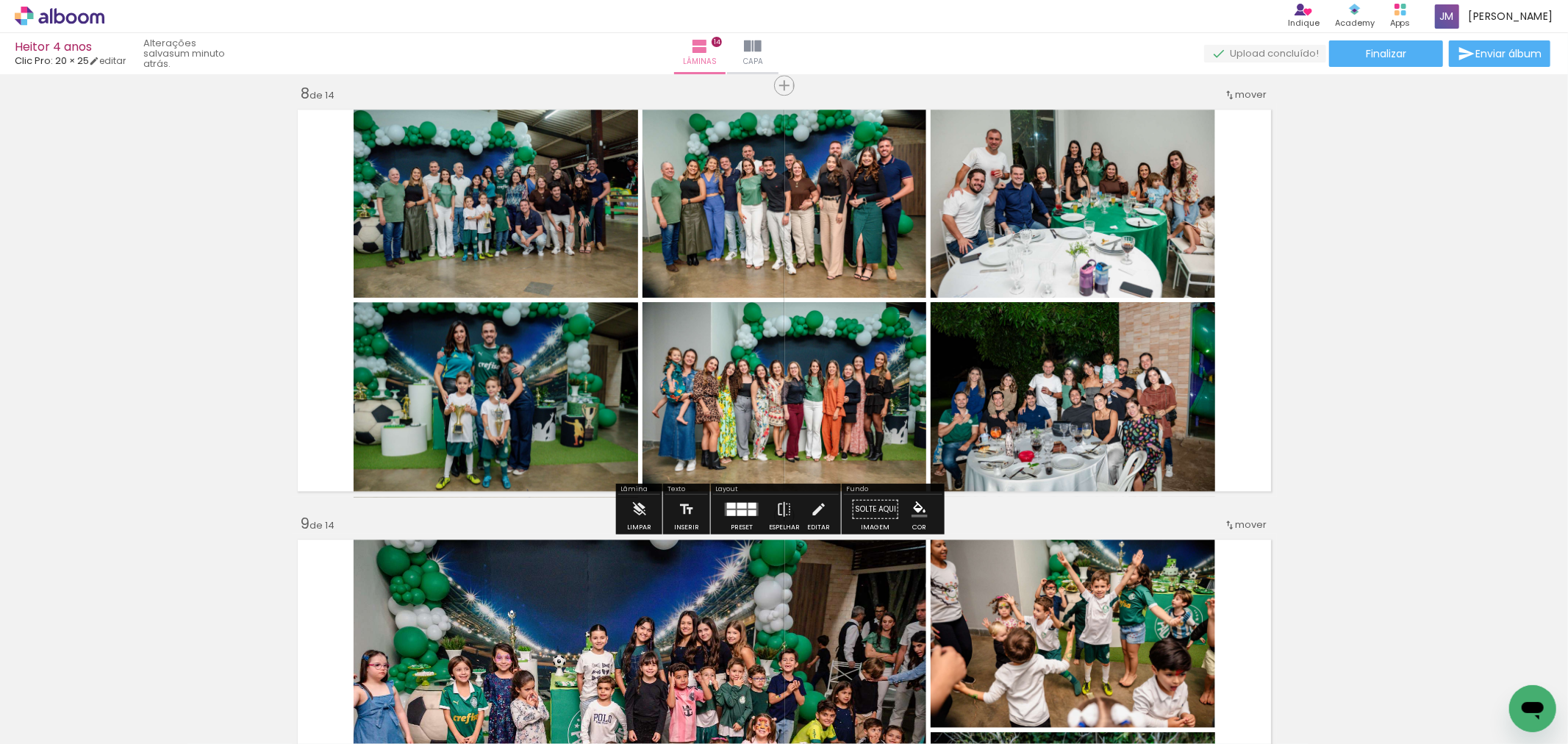
click at [763, 435] on quentale-photo at bounding box center [784, 399] width 283 height 195
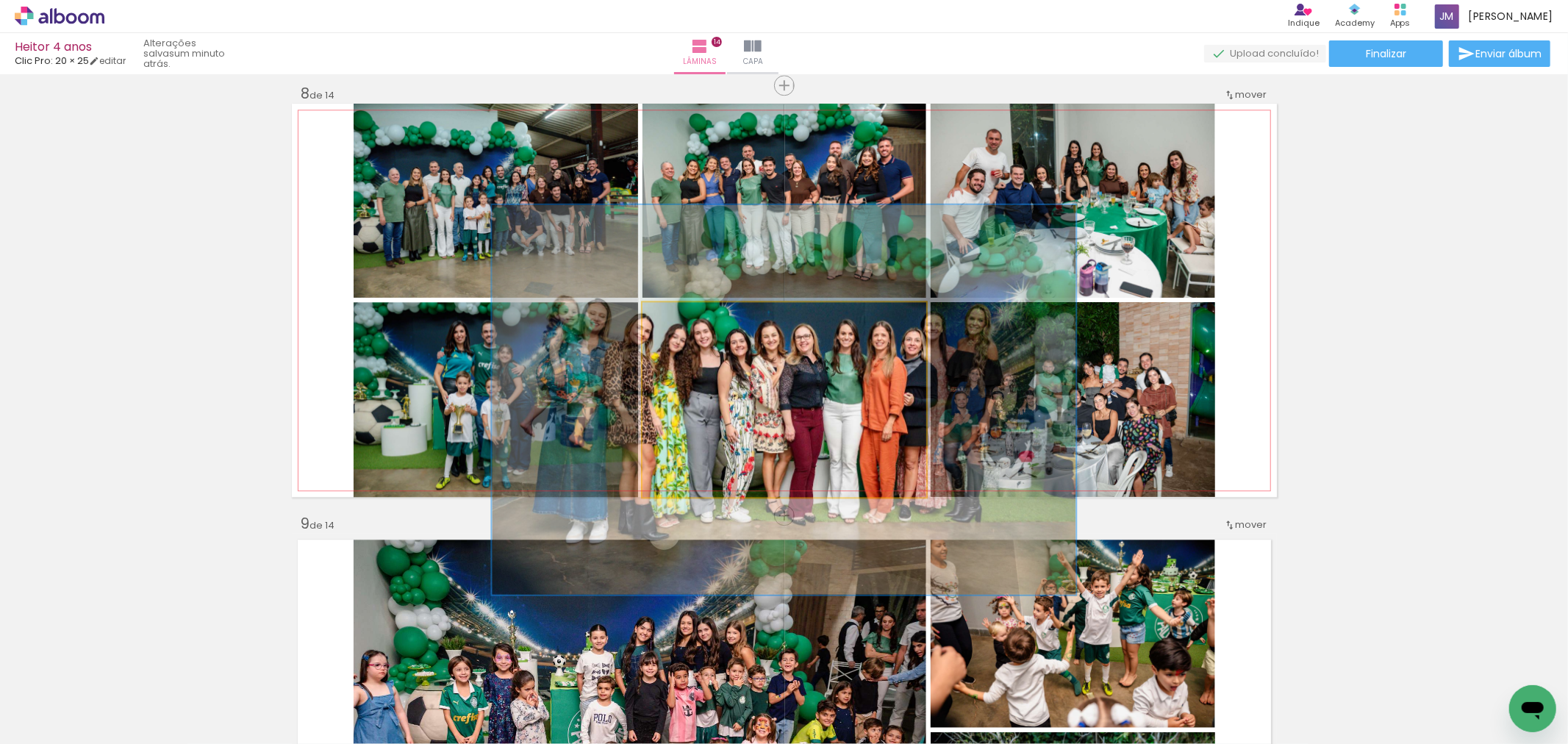
drag, startPoint x: 670, startPoint y: 317, endPoint x: 755, endPoint y: 341, distance: 88.3
type paper-slider "200"
click at [755, 341] on quentale-photo at bounding box center [784, 399] width 283 height 195
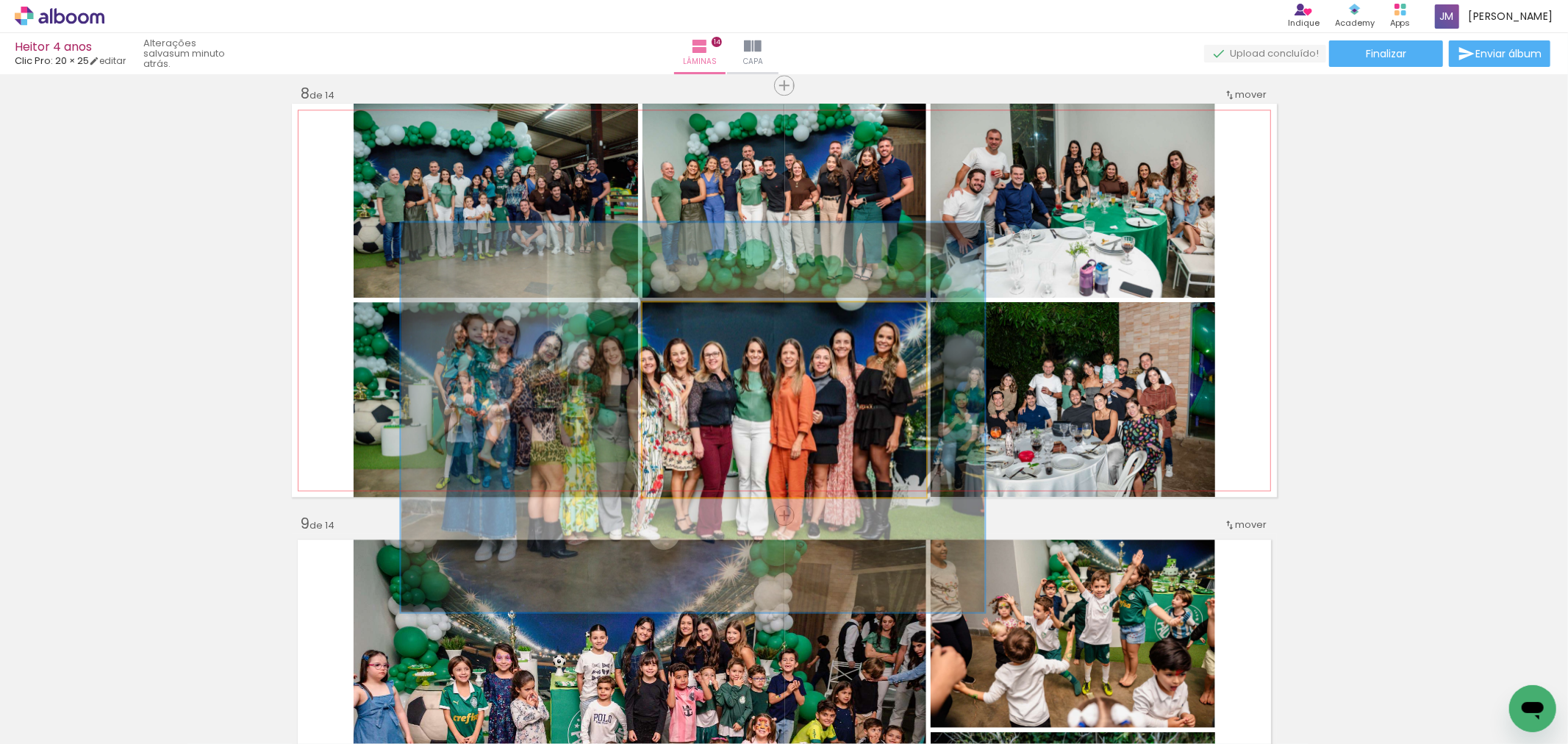
drag, startPoint x: 800, startPoint y: 415, endPoint x: 713, endPoint y: 432, distance: 88.6
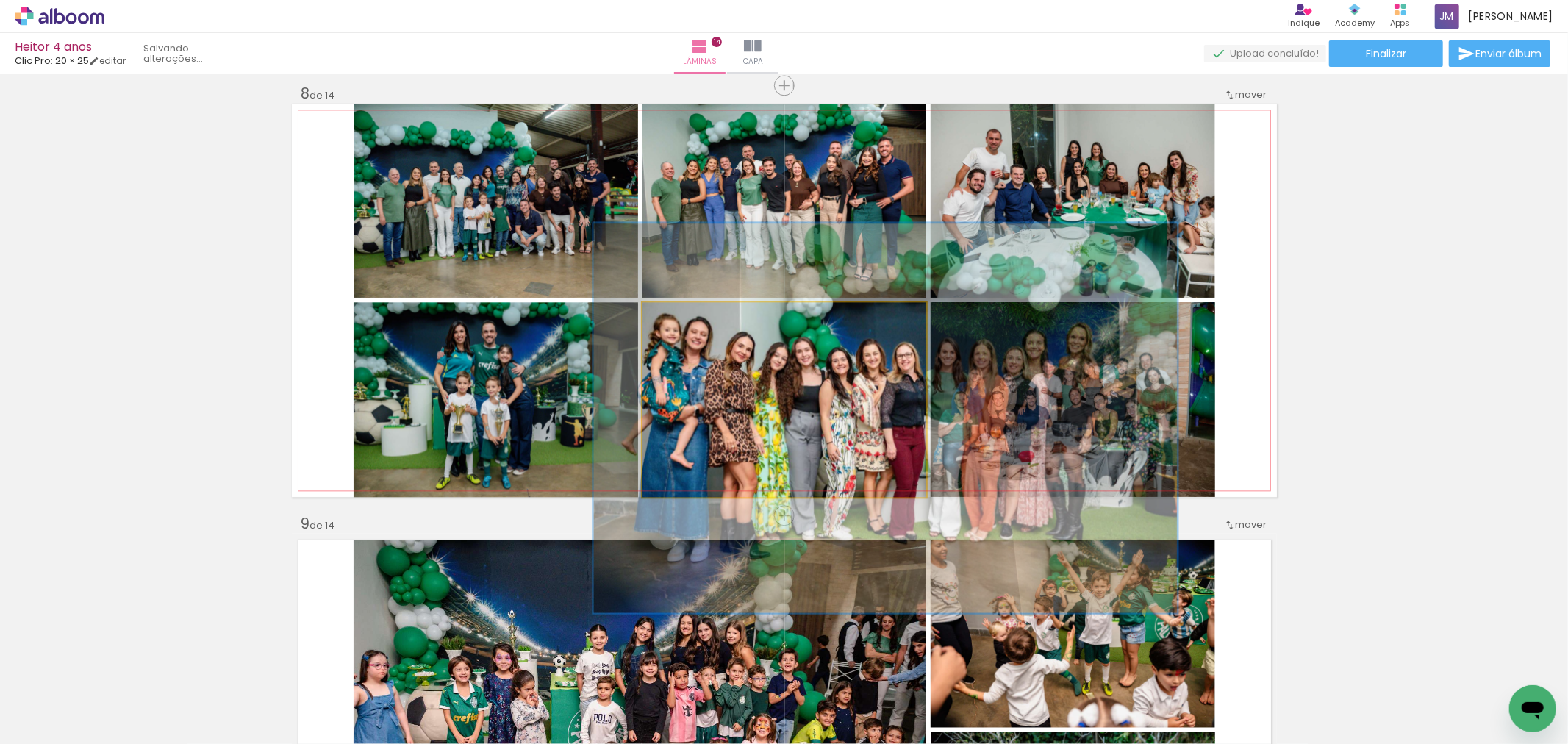
drag, startPoint x: 713, startPoint y: 432, endPoint x: 906, endPoint y: 433, distance: 193.0
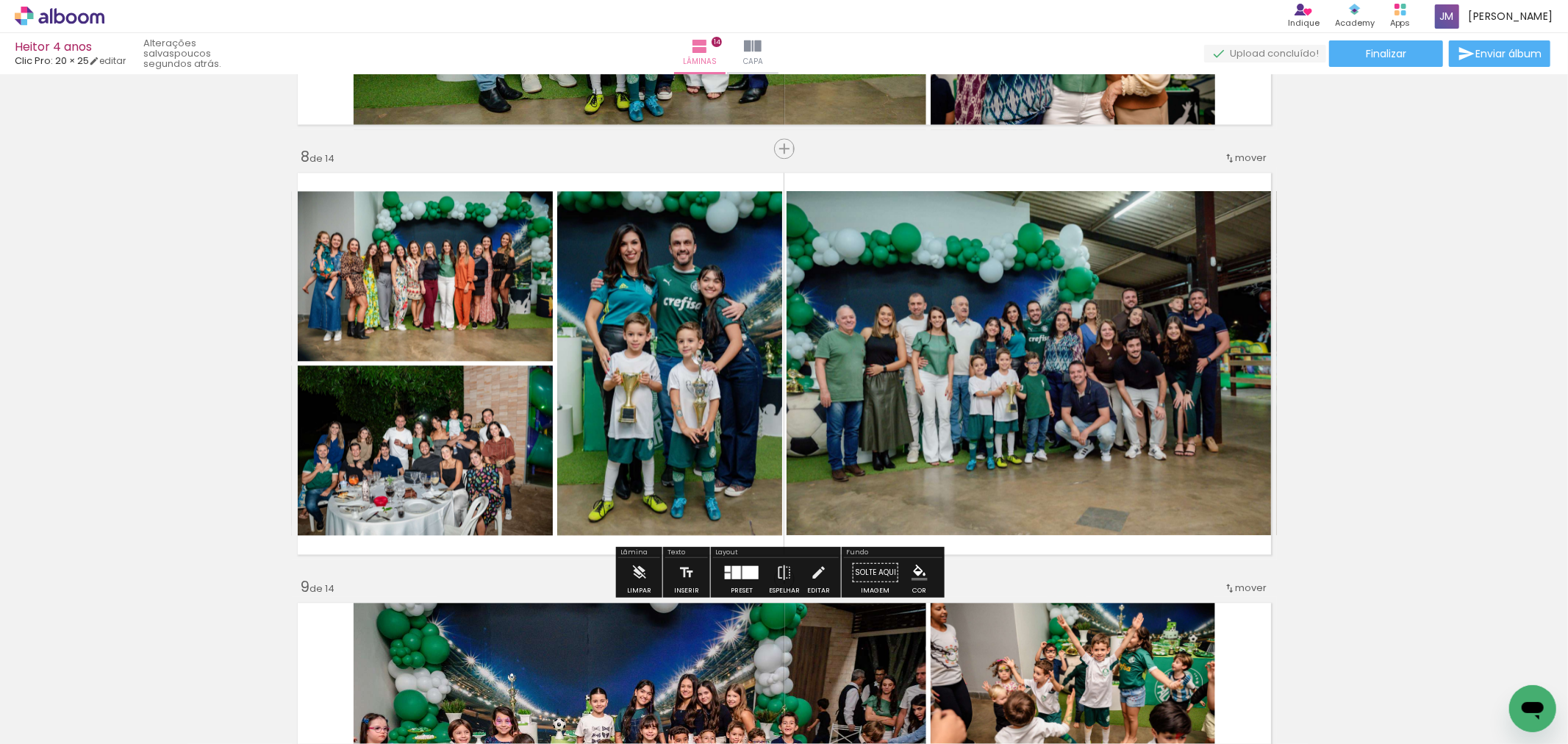
scroll to position [0, 8025]
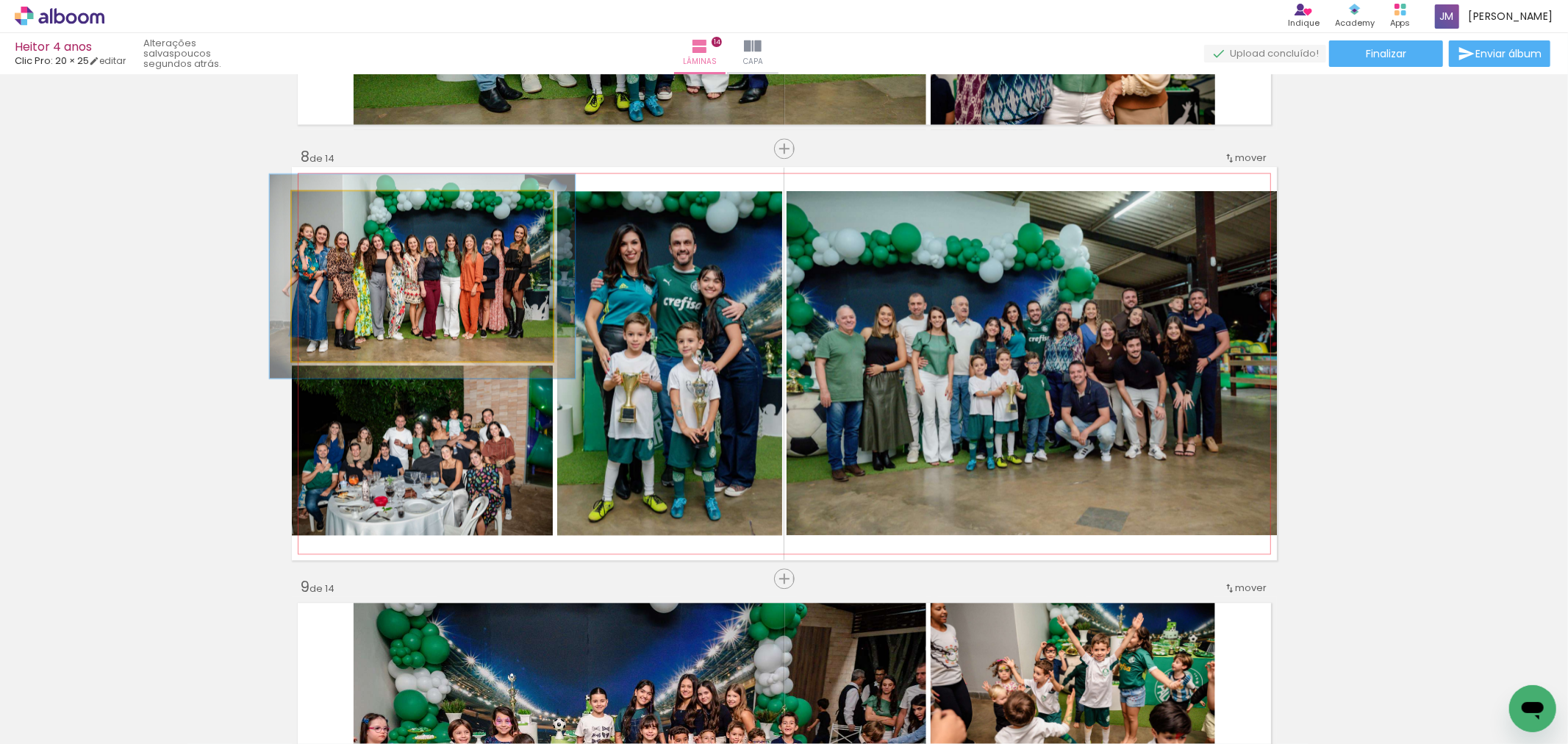
drag, startPoint x: 325, startPoint y: 211, endPoint x: 333, endPoint y: 211, distance: 8.0
click at [333, 211] on div at bounding box center [333, 206] width 23 height 23
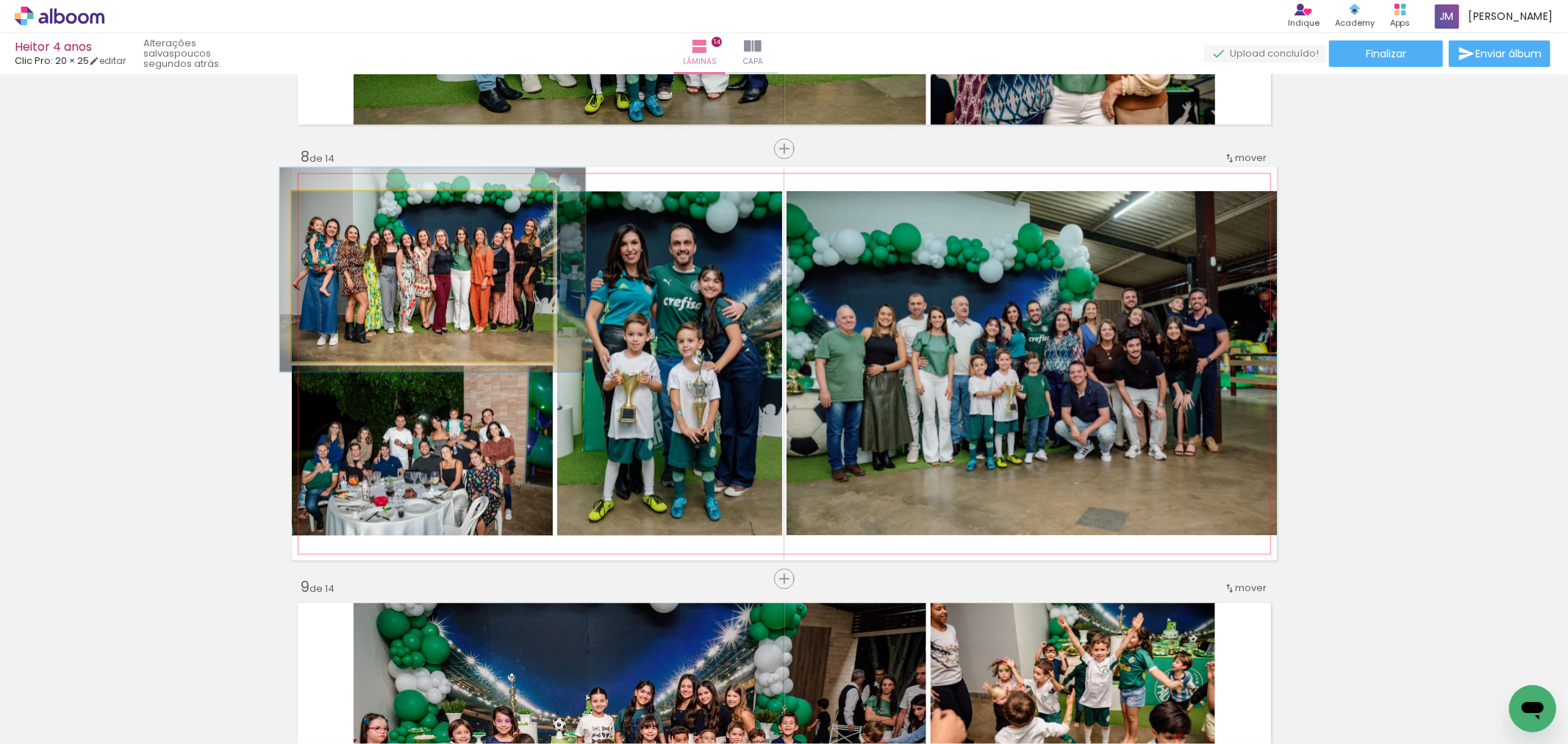
drag, startPoint x: 422, startPoint y: 313, endPoint x: 433, endPoint y: 307, distance: 12.5
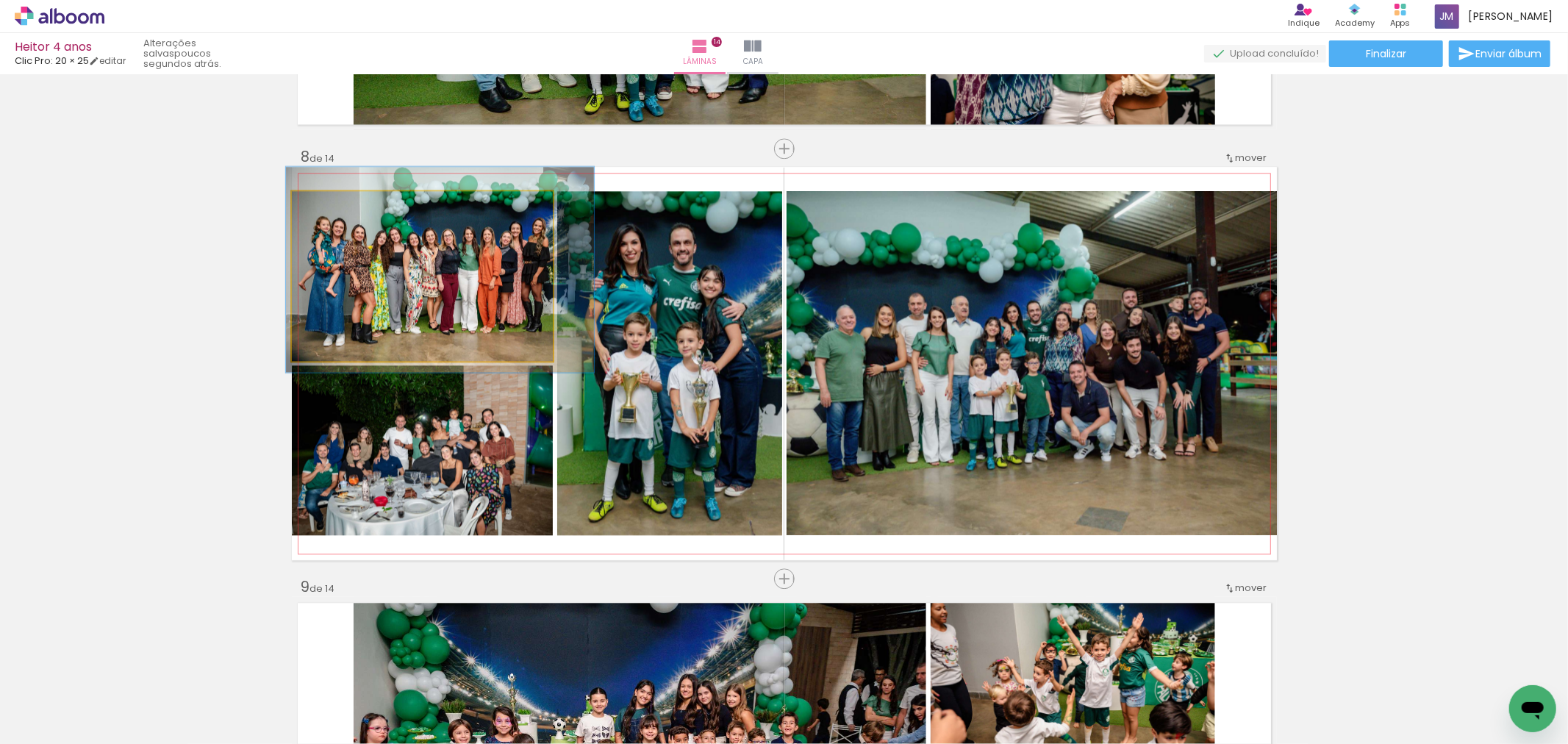
click at [332, 210] on div at bounding box center [336, 206] width 23 height 23
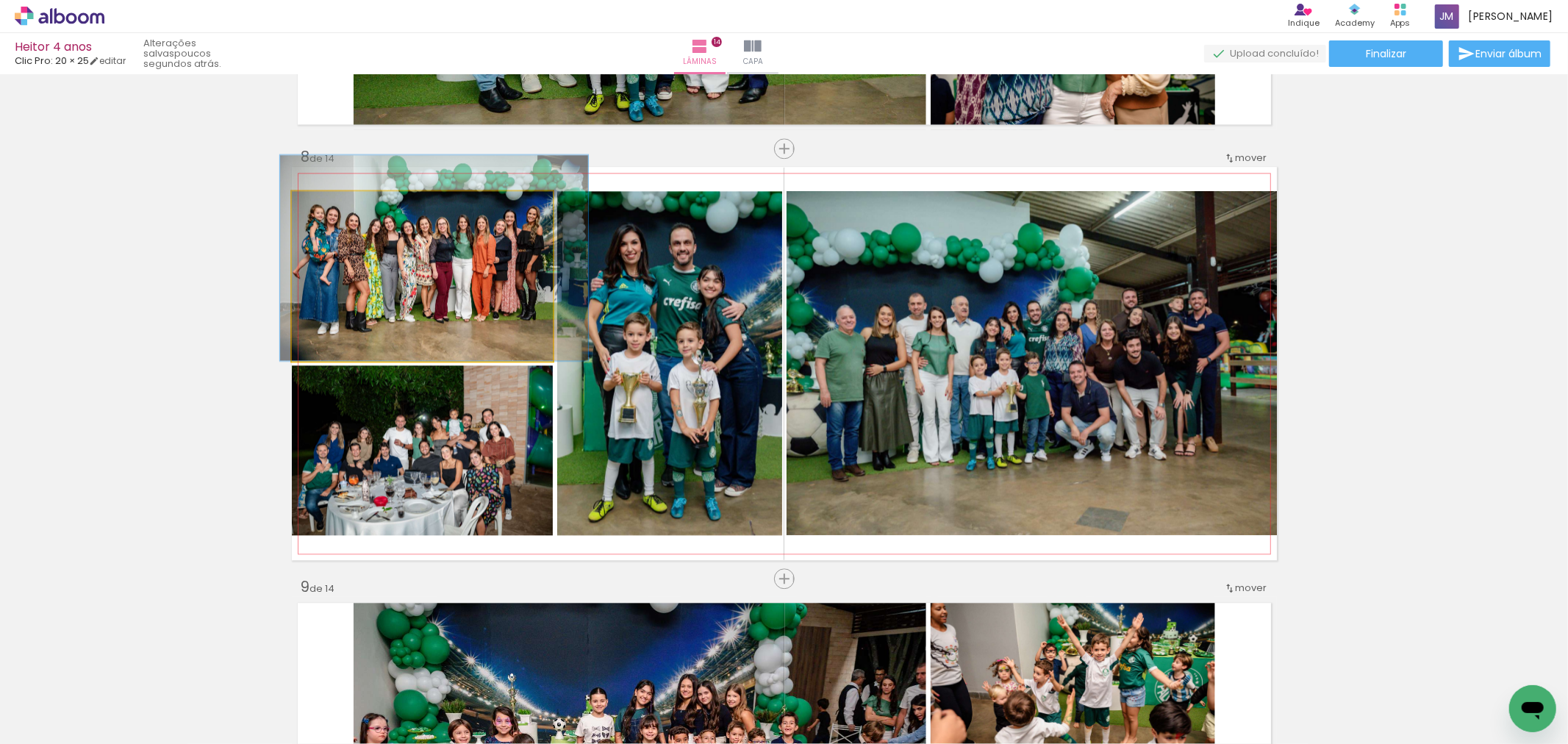
drag, startPoint x: 387, startPoint y: 300, endPoint x: 381, endPoint y: 287, distance: 14.3
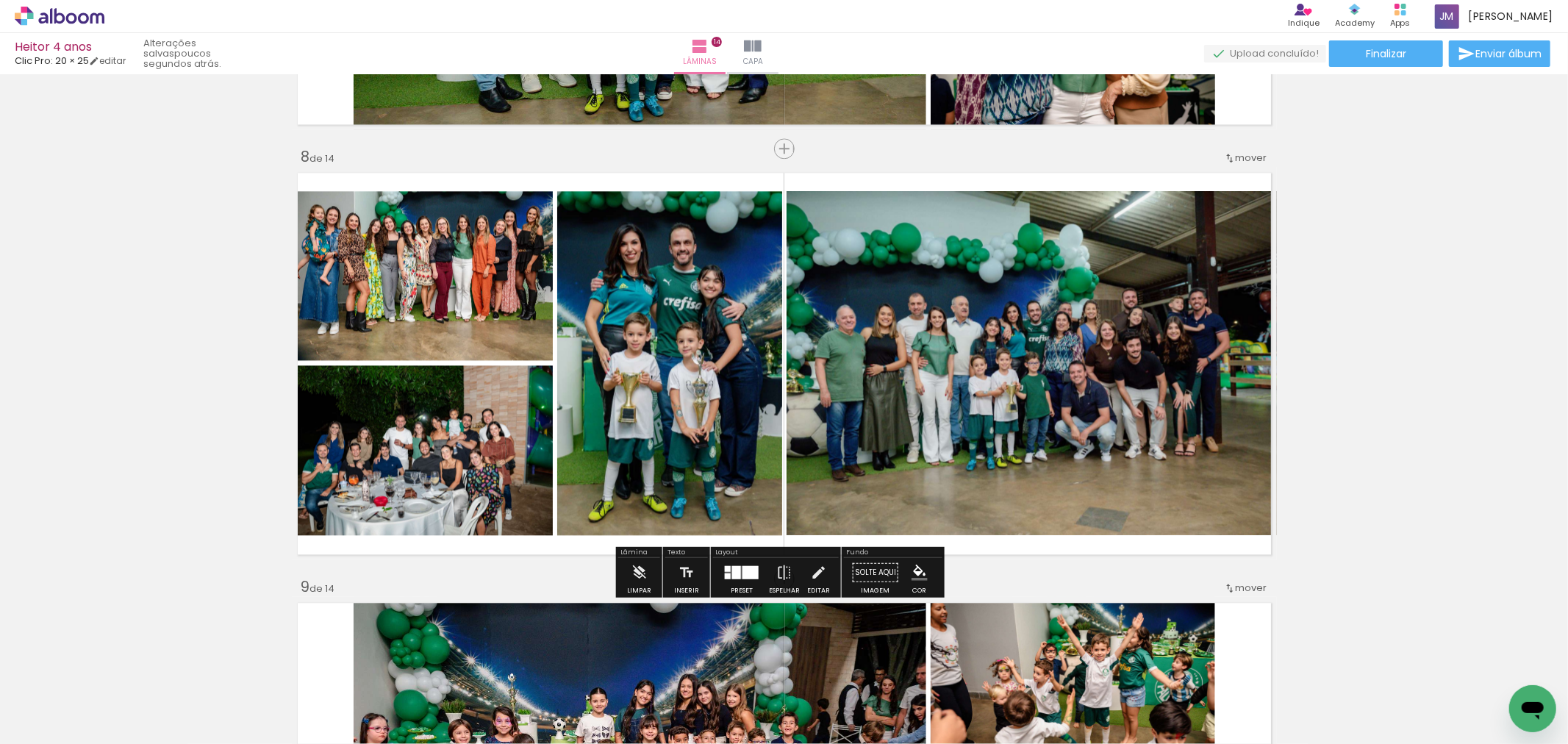
click at [333, 208] on div at bounding box center [337, 207] width 9 height 9
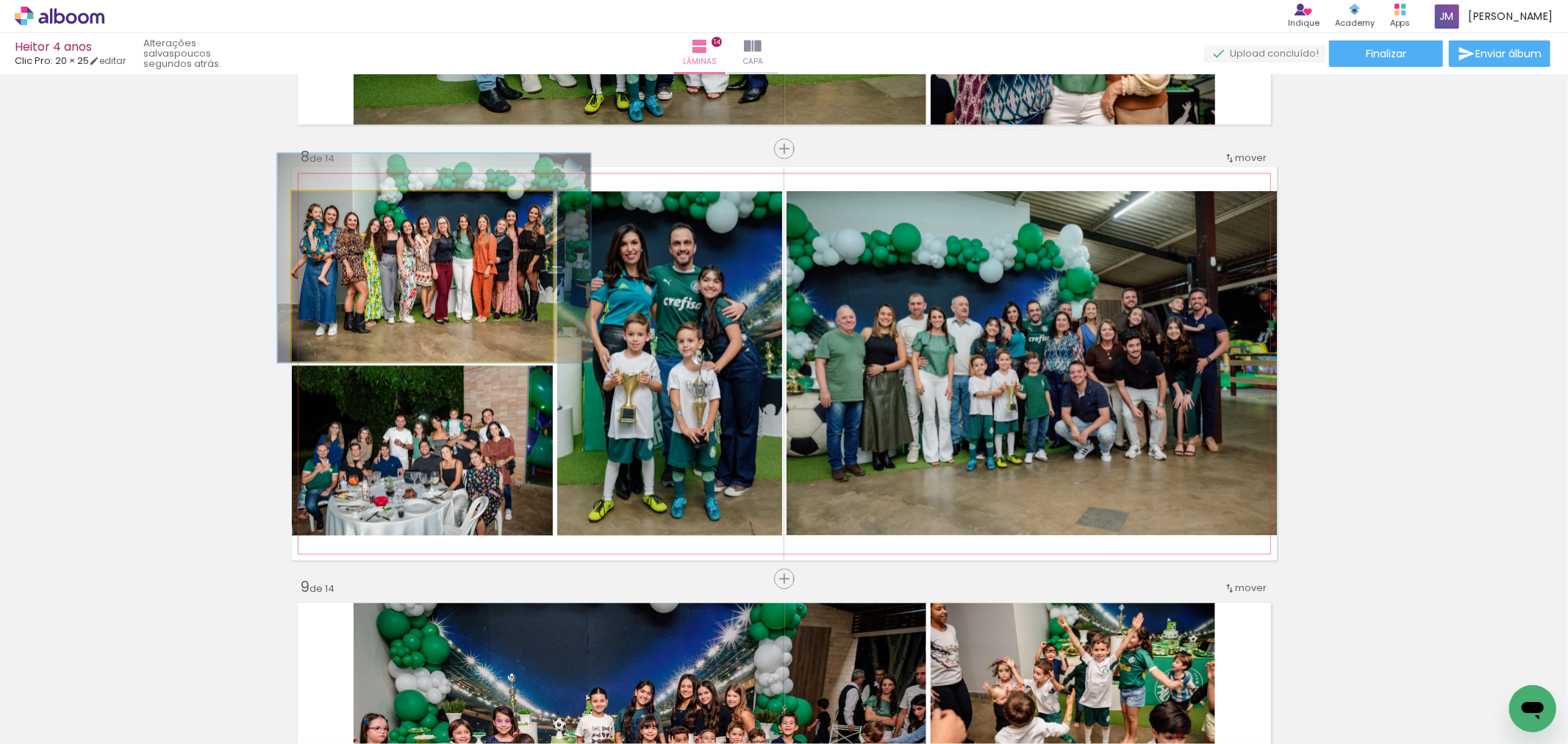
click at [399, 295] on quentale-photo at bounding box center [422, 275] width 261 height 170
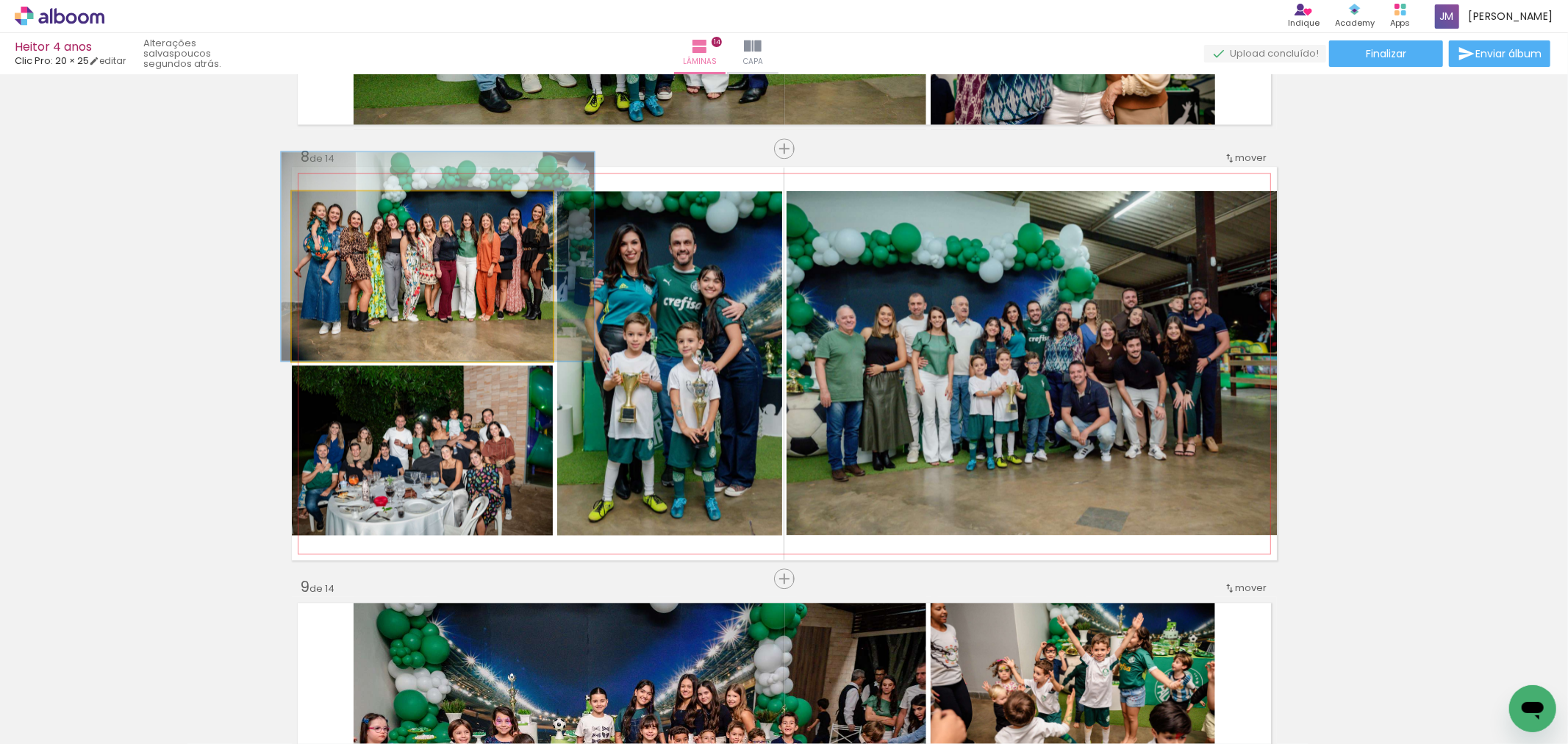
click at [340, 208] on div at bounding box center [337, 206] width 23 height 23
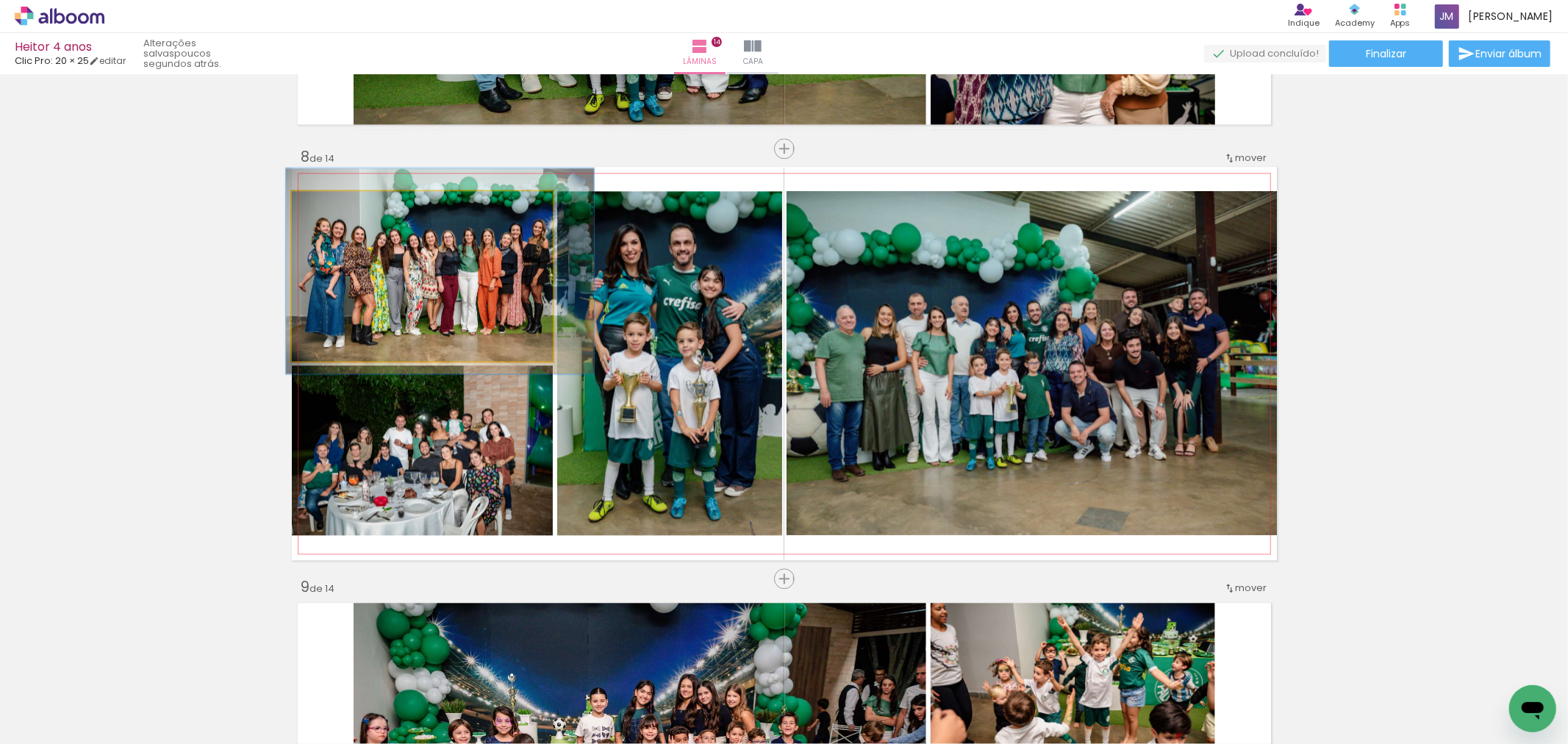
drag, startPoint x: 512, startPoint y: 251, endPoint x: 510, endPoint y: 262, distance: 11.2
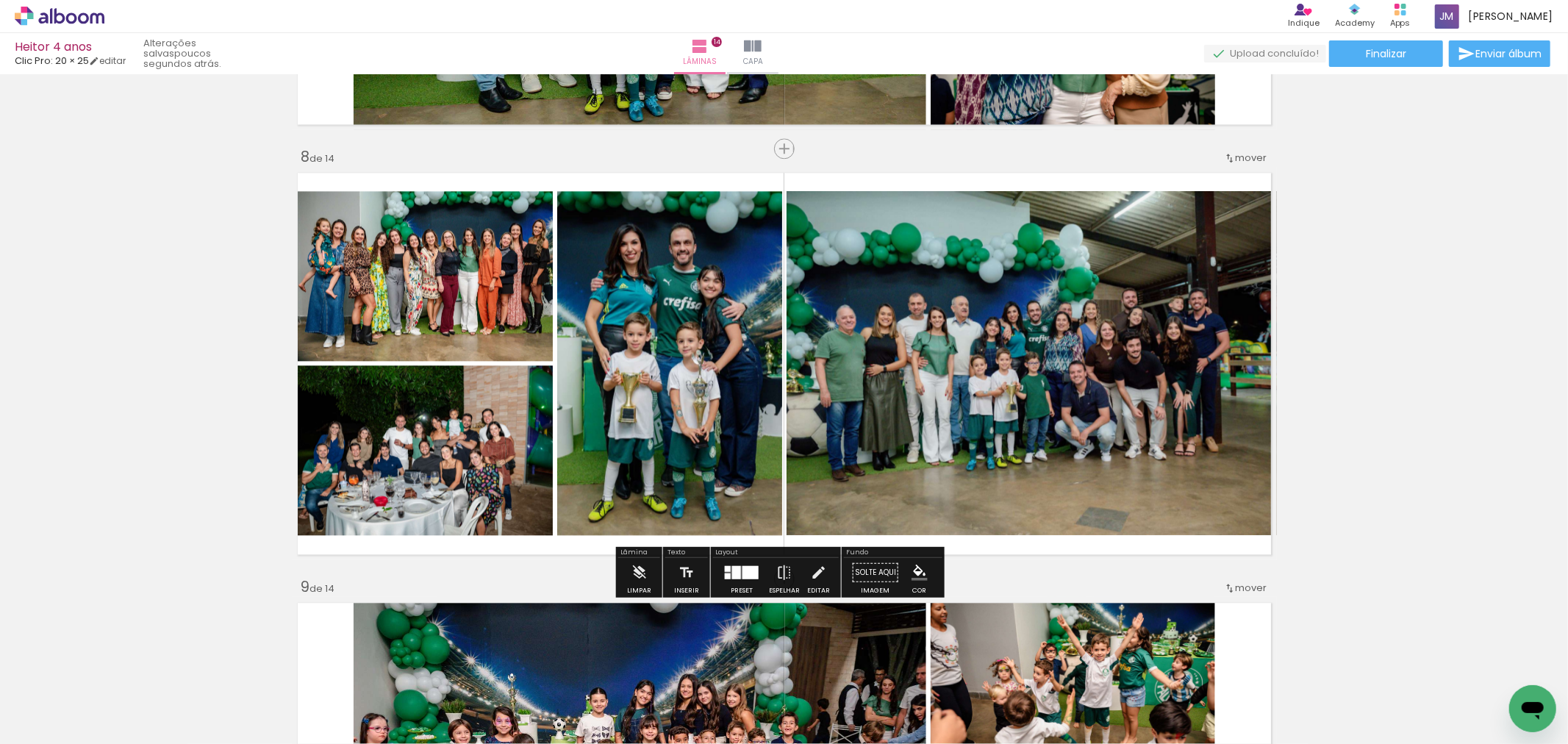
click at [334, 208] on div at bounding box center [336, 206] width 23 height 23
type paper-slider "117"
click at [332, 379] on div at bounding box center [355, 381] width 57 height 23
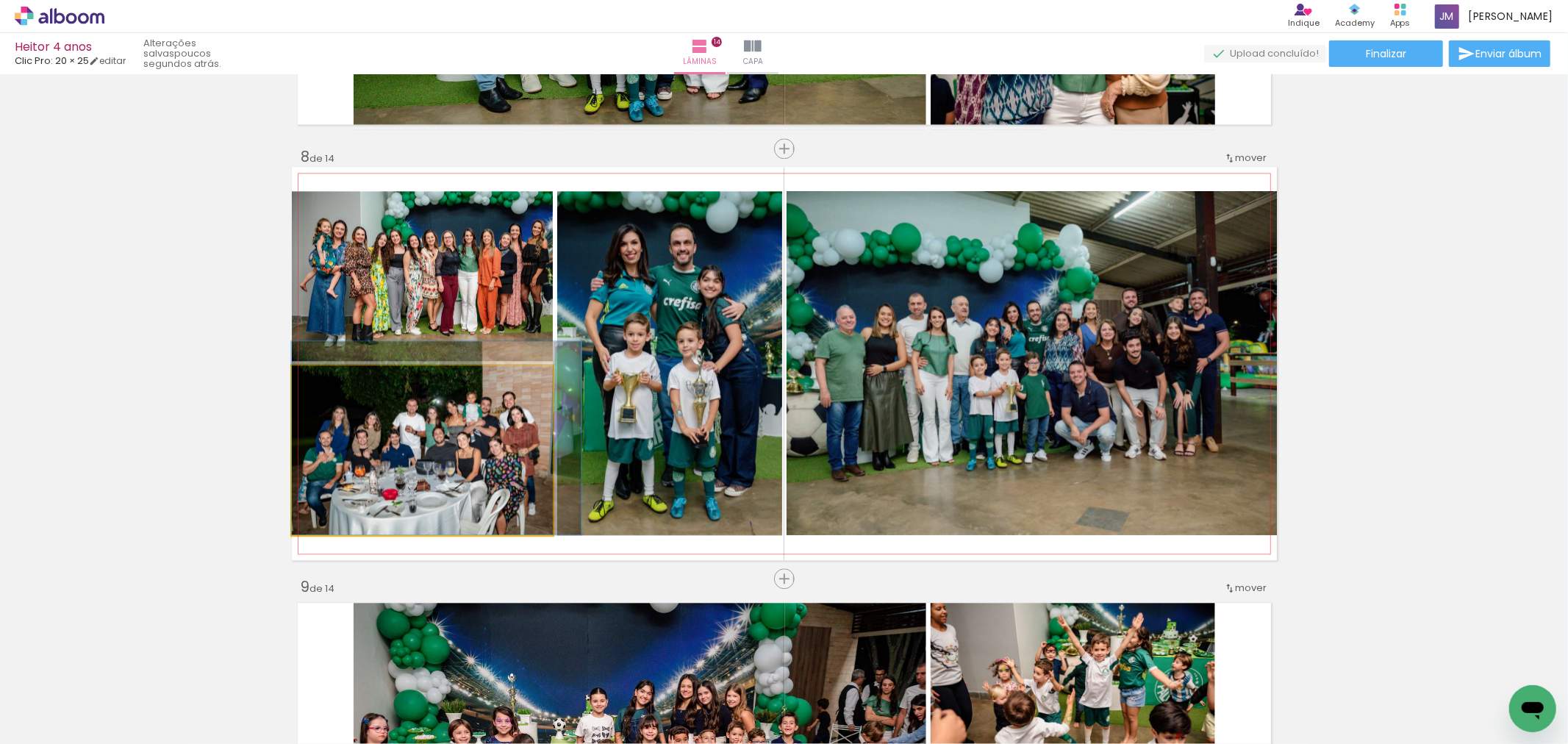
drag, startPoint x: 435, startPoint y: 465, endPoint x: 462, endPoint y: 450, distance: 30.9
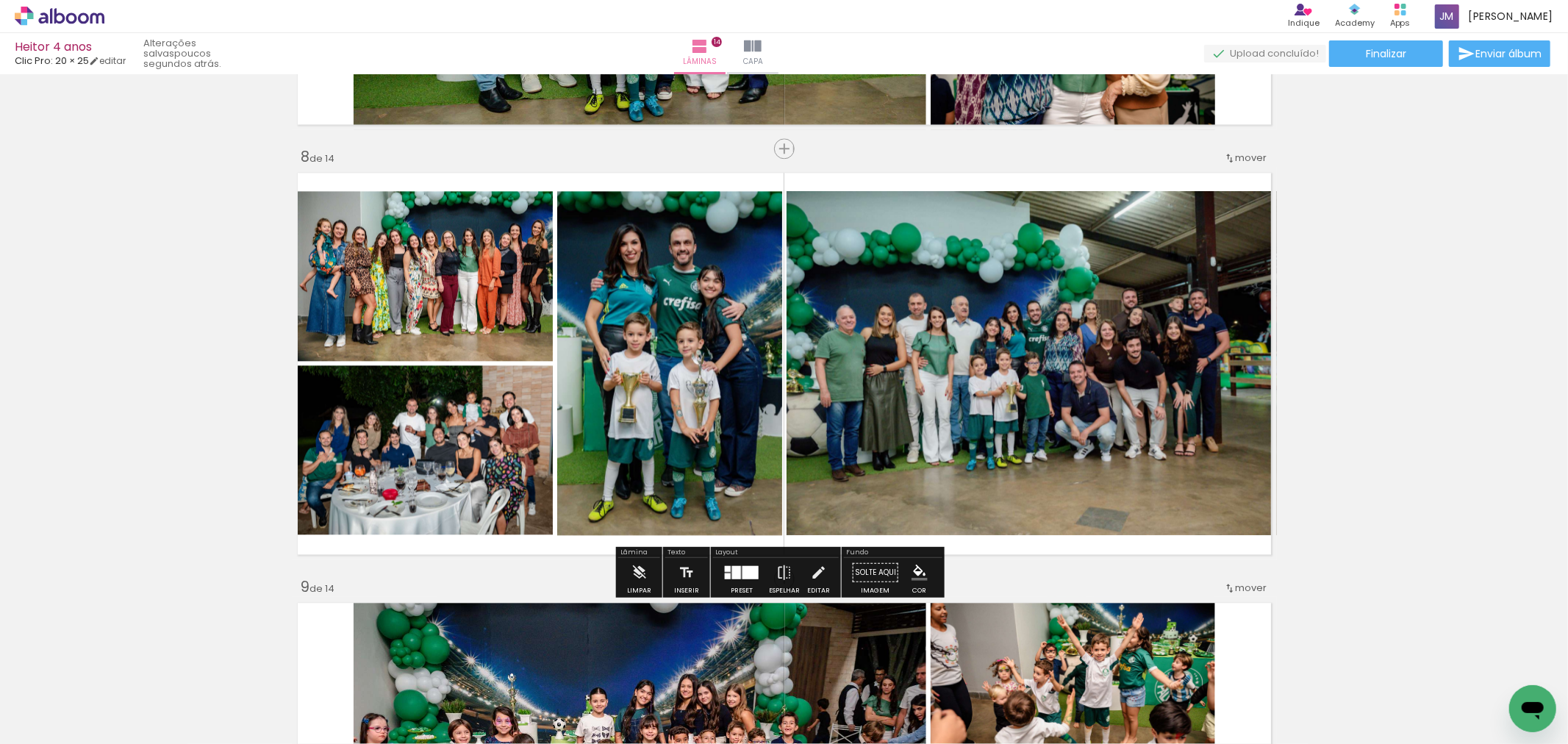
click at [336, 379] on div at bounding box center [332, 381] width 23 height 23
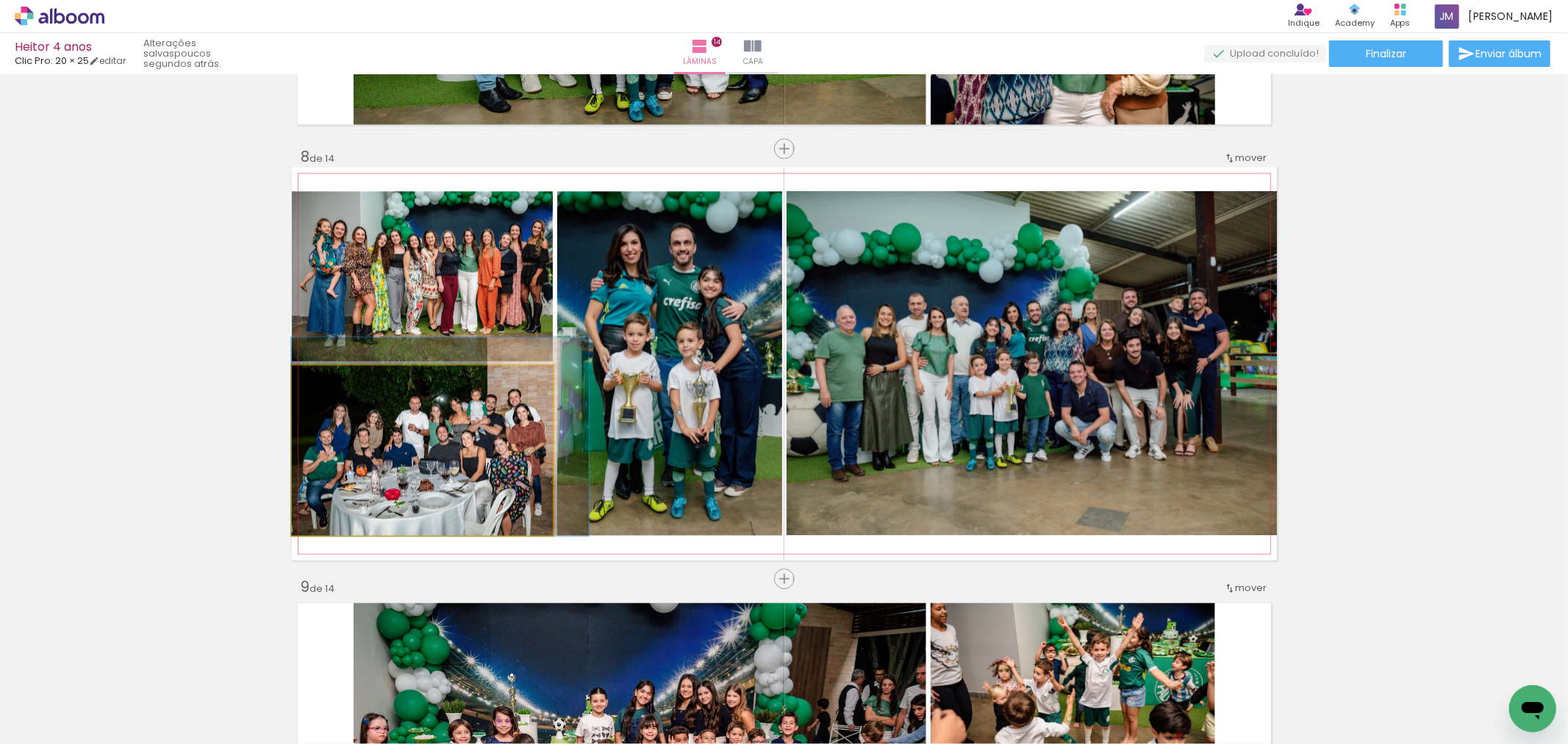
drag, startPoint x: 427, startPoint y: 478, endPoint x: 437, endPoint y: 476, distance: 10.2
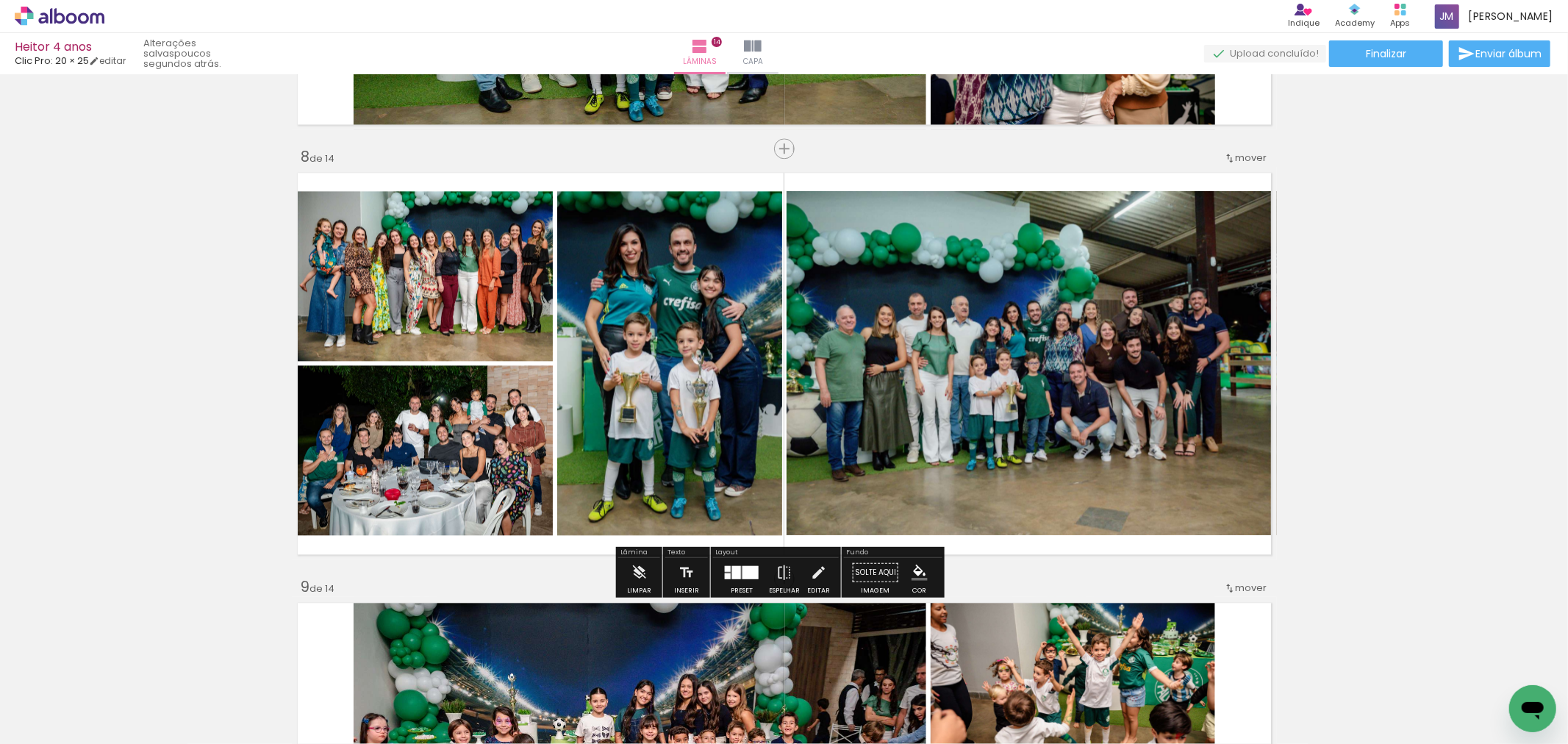
click at [333, 380] on div at bounding box center [333, 381] width 23 height 23
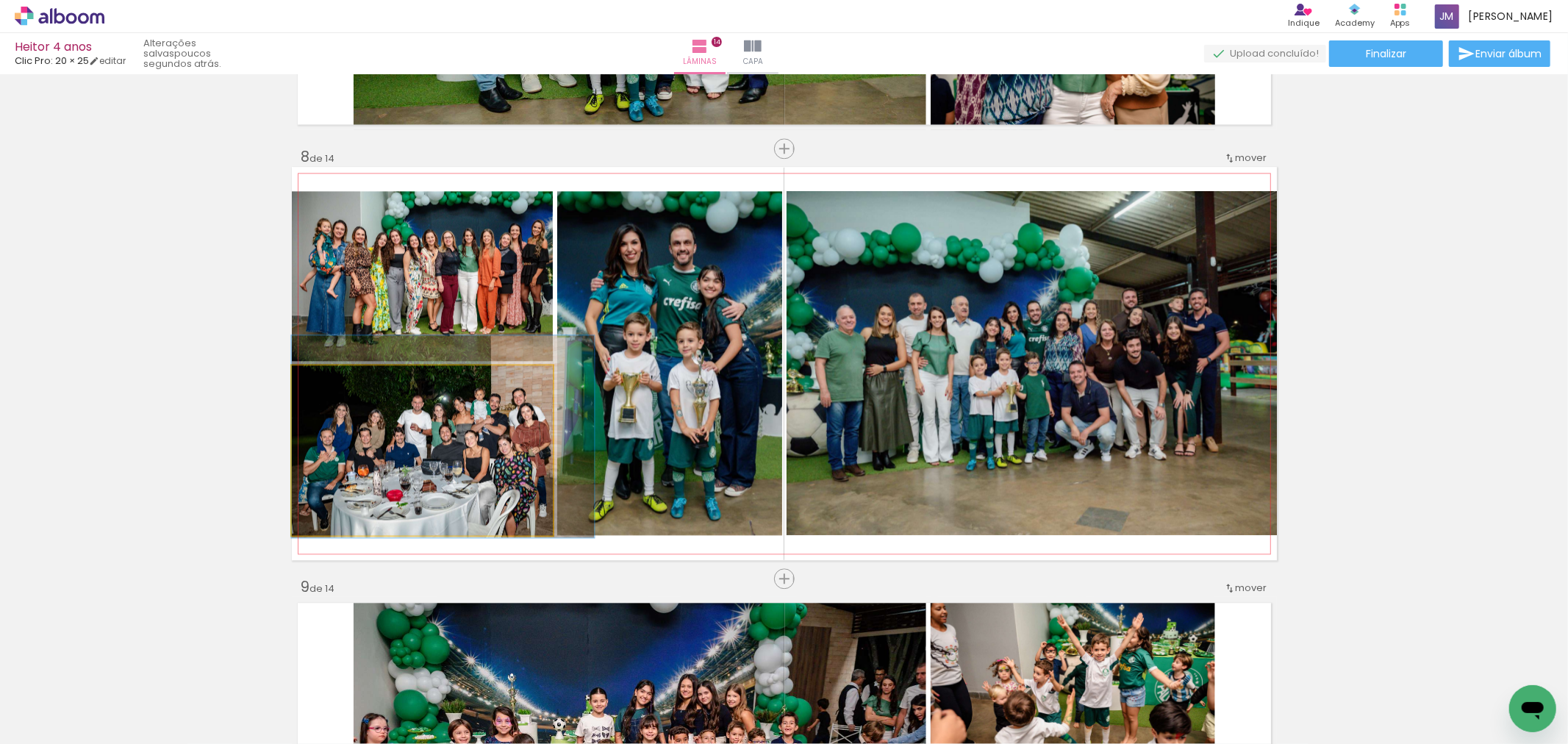
click at [437, 469] on quentale-photo at bounding box center [422, 450] width 261 height 170
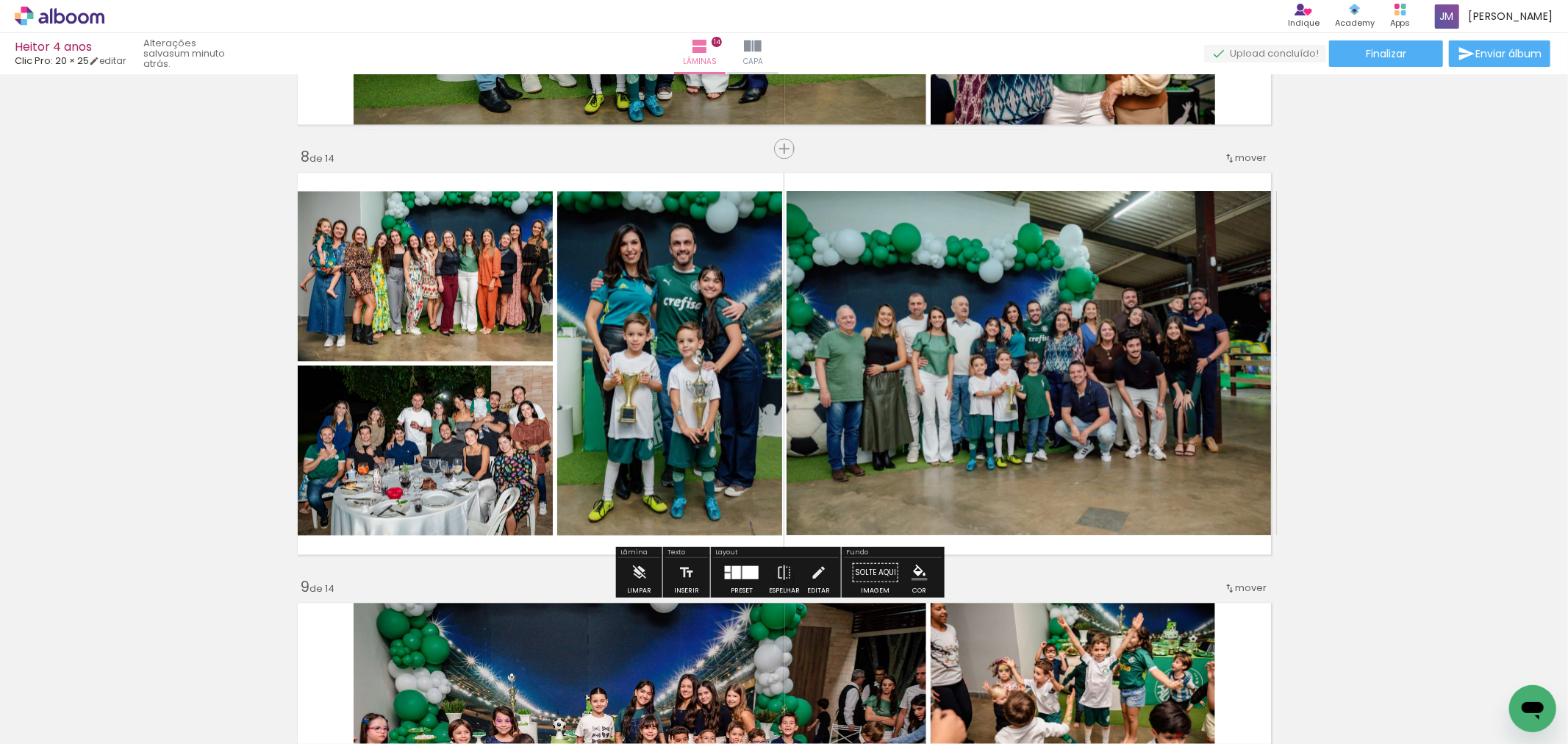
click at [339, 385] on div at bounding box center [334, 381] width 23 height 23
type paper-slider "116"
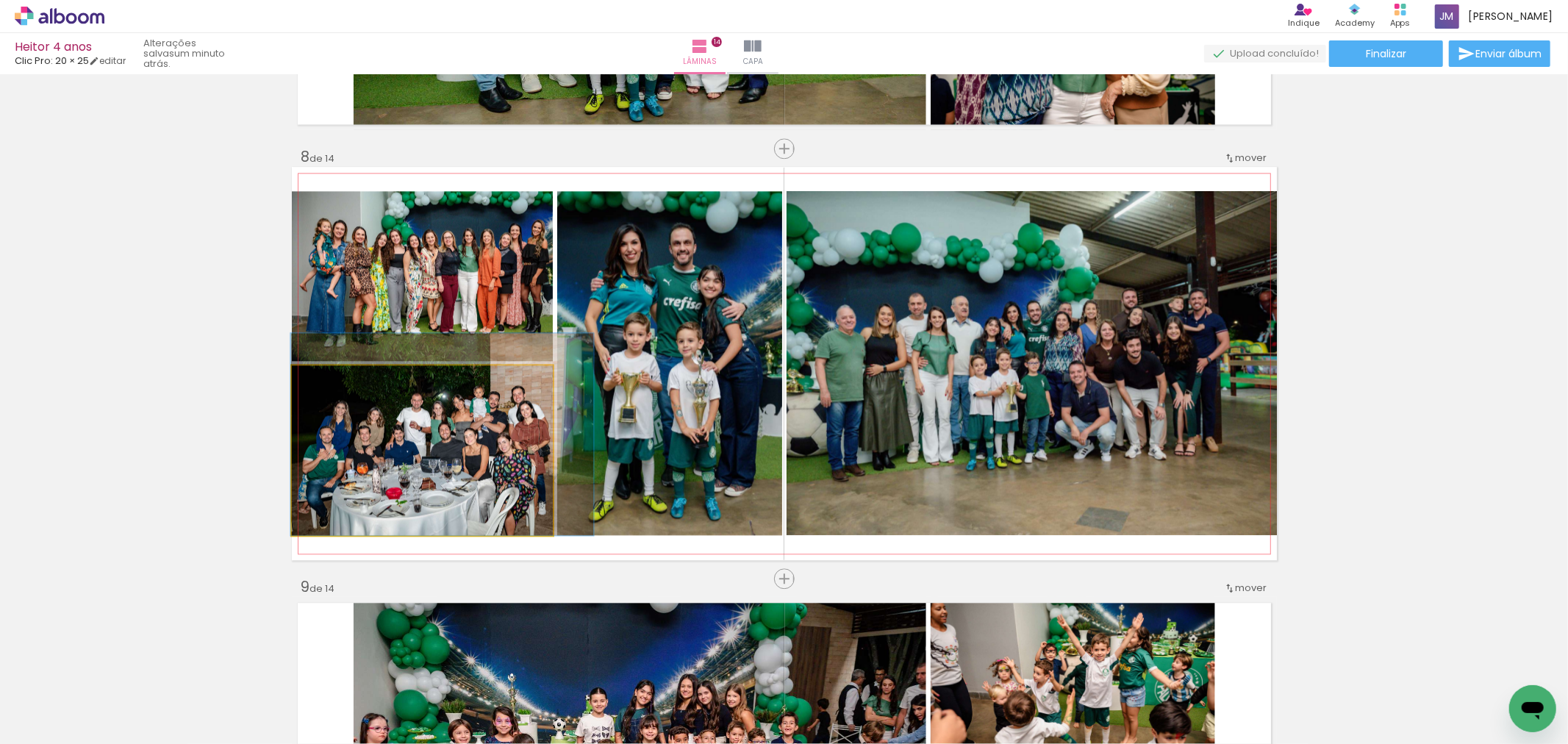
drag, startPoint x: 483, startPoint y: 497, endPoint x: 485, endPoint y: 481, distance: 16.1
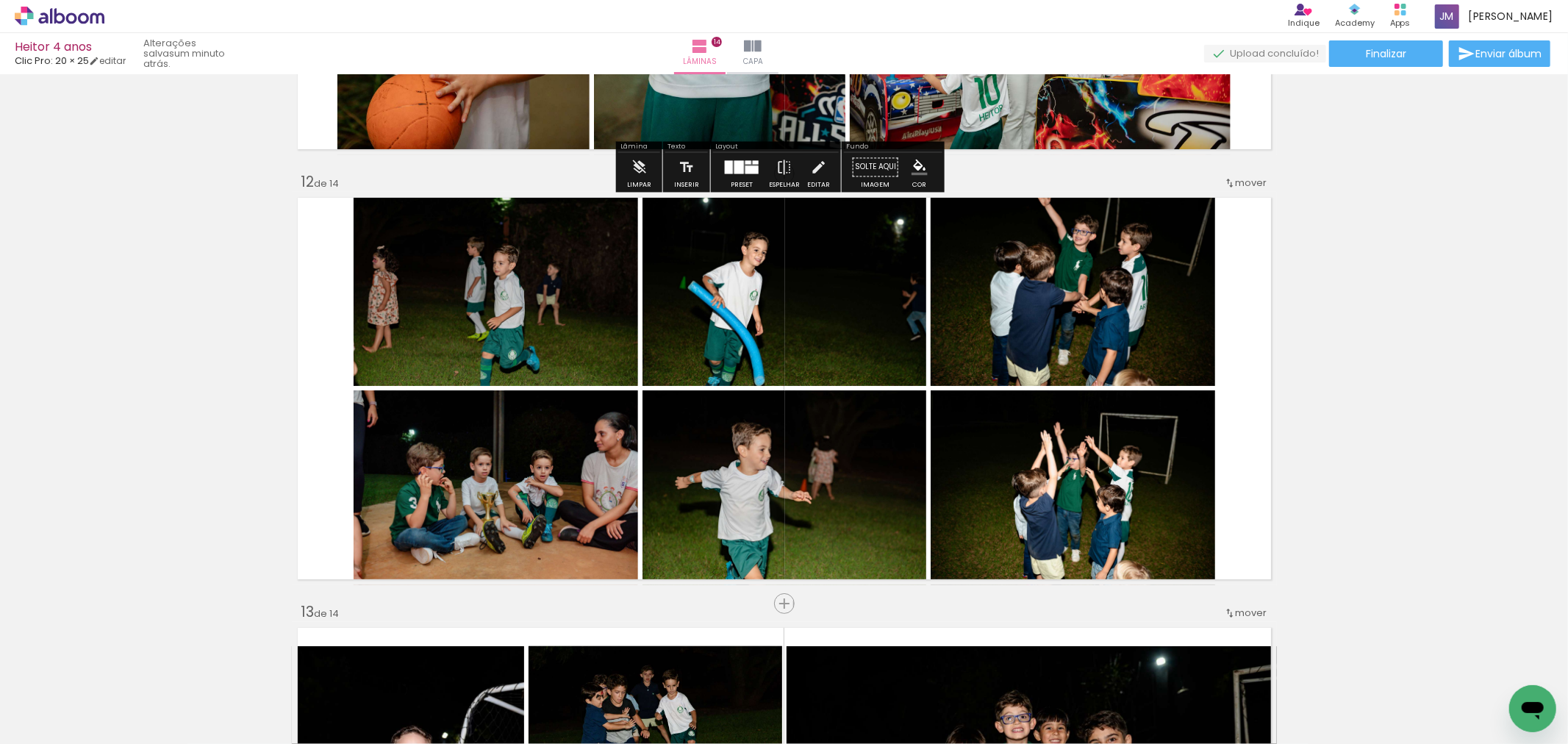
scroll to position [4168, 0]
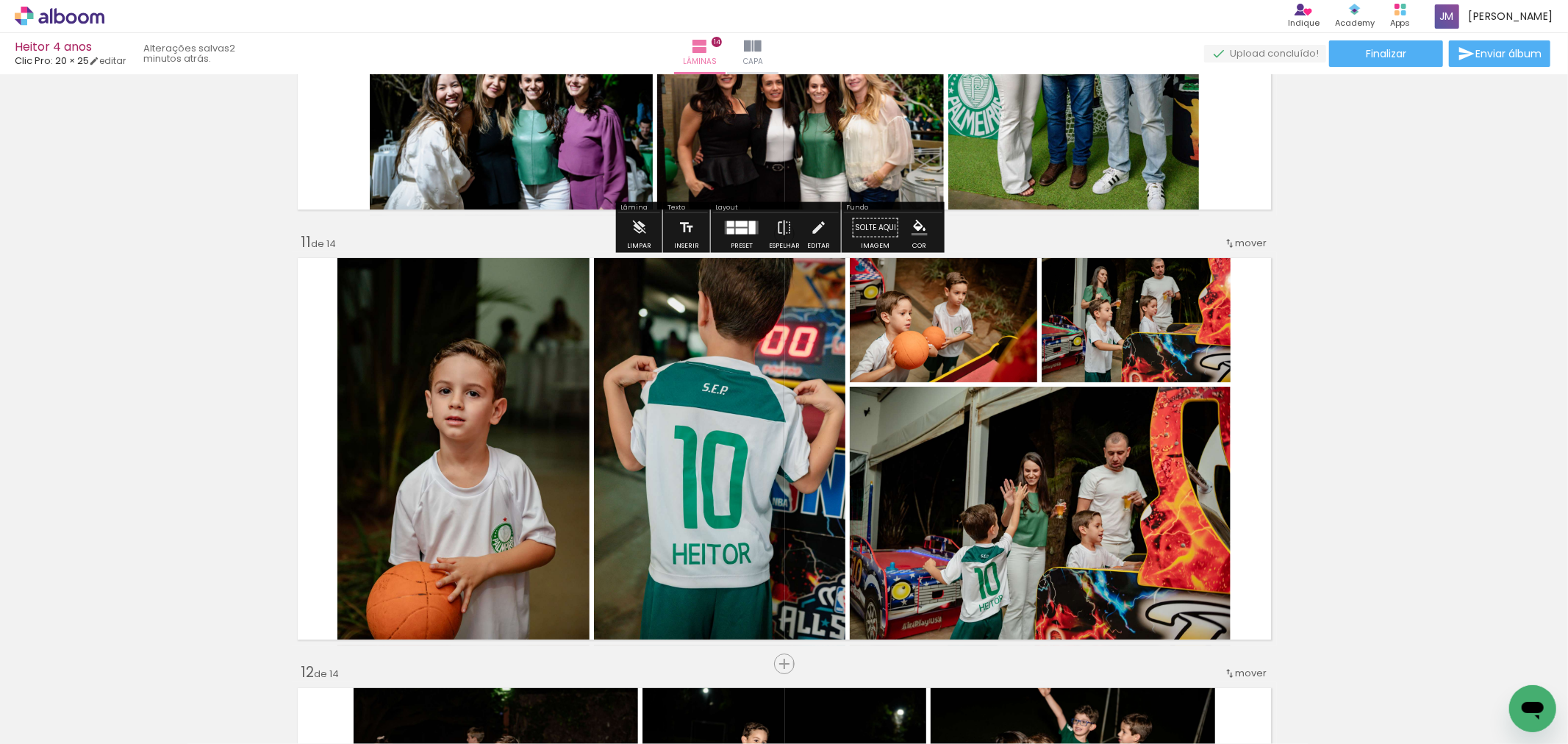
click at [1204, 43] on div "Finalizar Enviar álbum" at bounding box center [1378, 54] width 349 height 27
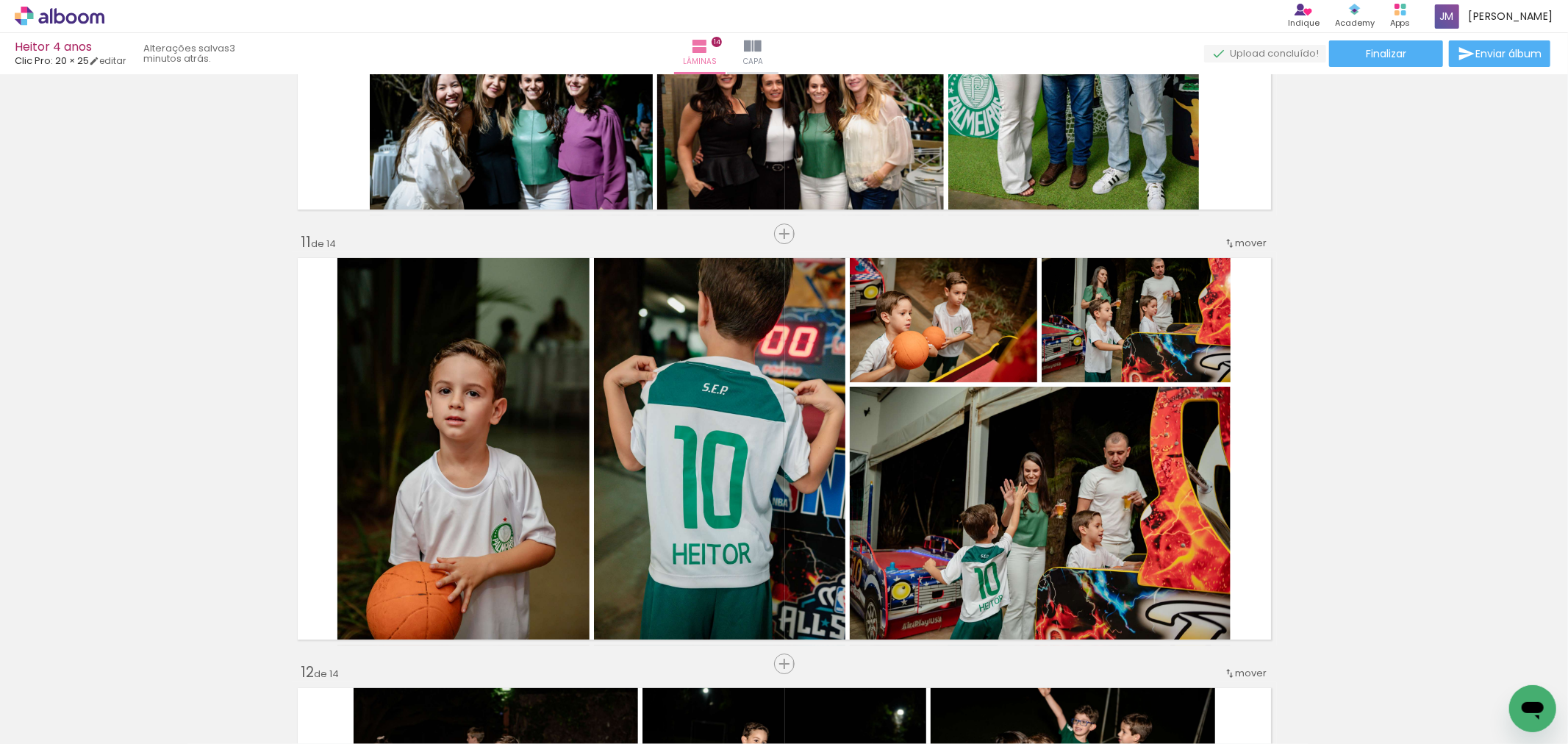
scroll to position [0, 8025]
